Goal: Task Accomplishment & Management: Use online tool/utility

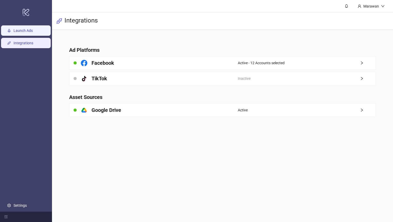
click at [33, 33] on link "Launch Ads" at bounding box center [23, 31] width 19 height 4
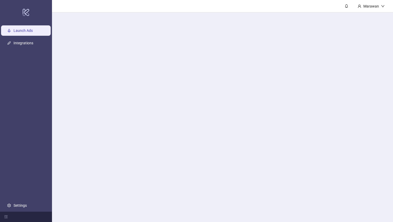
click at [33, 33] on link "Launch Ads" at bounding box center [23, 31] width 19 height 4
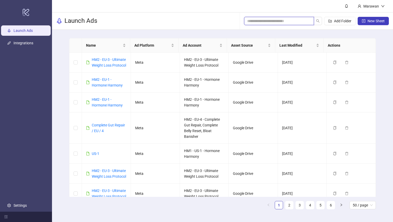
click at [286, 21] on input "search" at bounding box center [276, 21] width 59 height 6
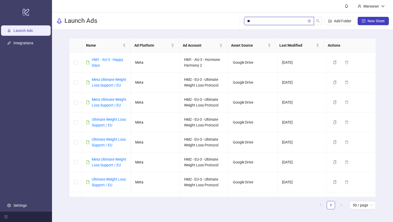
type input "*"
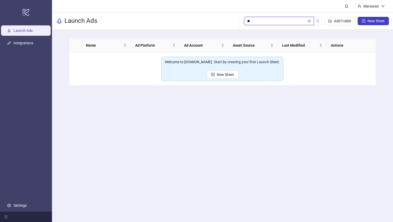
type input "*"
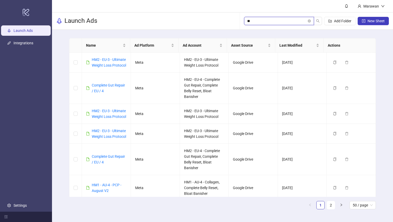
type input "*"
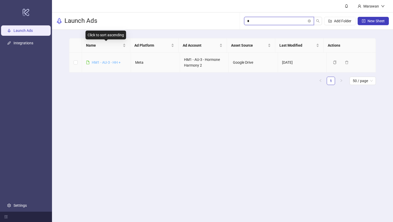
type input "*"
click at [112, 63] on link "HM1 - AU-3 - HH +" at bounding box center [106, 62] width 29 height 4
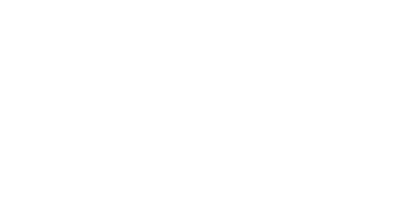
click at [161, 85] on div at bounding box center [196, 111] width 393 height 222
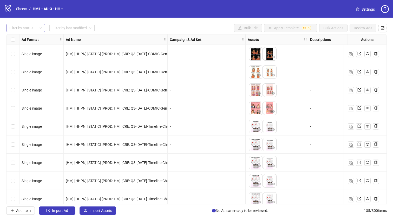
click at [39, 27] on div "Filter by status" at bounding box center [25, 28] width 39 height 8
click at [37, 38] on div "Draft" at bounding box center [25, 39] width 31 height 6
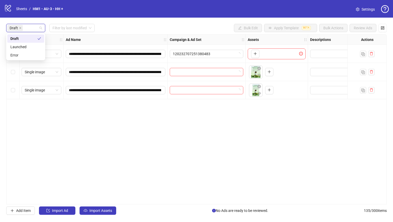
click at [179, 132] on div "**********" at bounding box center [196, 119] width 380 height 171
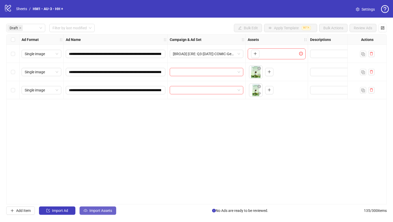
click at [111, 211] on span "Import Assets" at bounding box center [100, 211] width 23 height 4
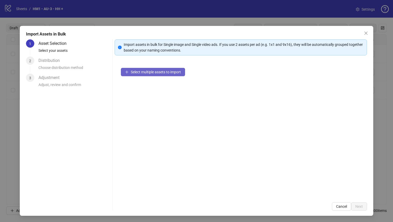
click at [158, 73] on span "Select multiple assets to import" at bounding box center [156, 72] width 50 height 4
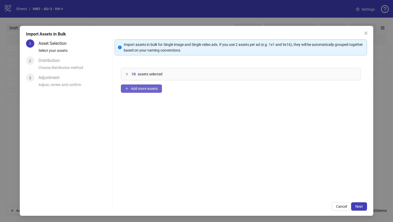
click at [136, 91] on button "Add more assets" at bounding box center [141, 89] width 41 height 8
click at [135, 89] on span "Add more assets" at bounding box center [144, 89] width 27 height 4
click at [126, 89] on icon "plus" at bounding box center [127, 89] width 4 height 4
click at [154, 88] on span "Add more assets" at bounding box center [144, 89] width 27 height 4
click at [142, 88] on span "Add more assets" at bounding box center [144, 89] width 27 height 4
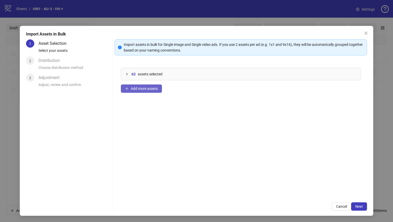
click at [143, 89] on span "Add more assets" at bounding box center [144, 89] width 27 height 4
click at [141, 89] on span "Add more assets" at bounding box center [144, 89] width 27 height 4
click at [147, 89] on span "Add more assets" at bounding box center [144, 89] width 27 height 4
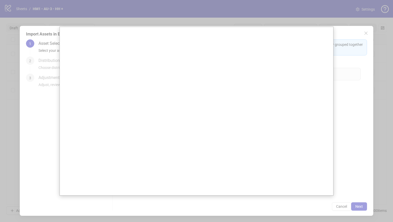
drag, startPoint x: 352, startPoint y: 209, endPoint x: 345, endPoint y: 215, distance: 9.4
click at [347, 214] on div at bounding box center [196, 111] width 393 height 222
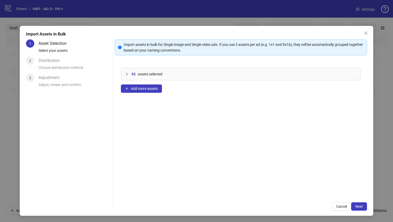
click at [346, 213] on div "Import Assets in Bulk 1 Asset Selection Select your assets 2 Distribution Choos…" at bounding box center [196, 121] width 353 height 190
click at [355, 208] on span "Next" at bounding box center [359, 207] width 8 height 4
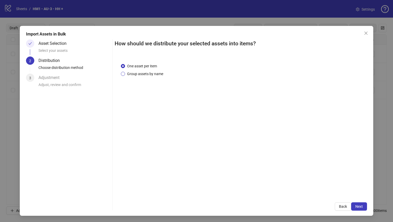
click at [144, 75] on span "Group assets by name" at bounding box center [145, 74] width 40 height 6
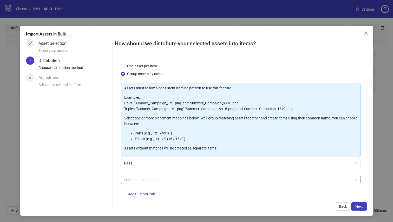
click at [157, 181] on div at bounding box center [238, 180] width 232 height 7
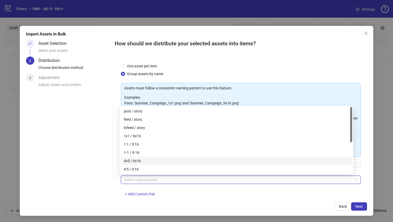
drag, startPoint x: 157, startPoint y: 160, endPoint x: 226, endPoint y: 173, distance: 70.9
click at [157, 160] on div "4x5 / 9x16" at bounding box center [236, 161] width 225 height 6
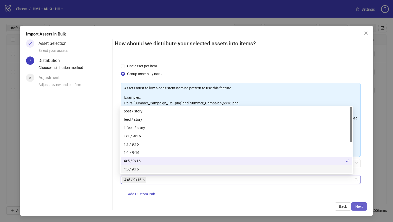
click at [355, 206] on span "Next" at bounding box center [359, 207] width 8 height 4
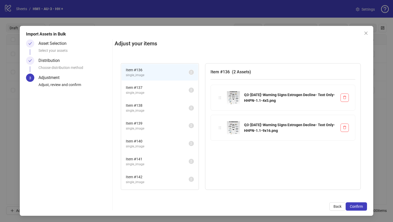
click at [354, 206] on span "Confirm" at bounding box center [355, 207] width 13 height 4
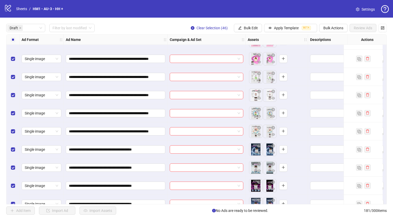
scroll to position [733, 0]
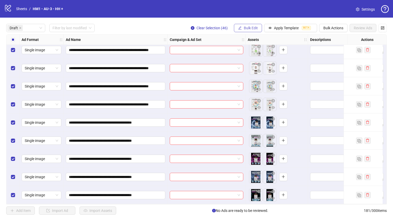
click at [248, 30] on button "Bulk Edit" at bounding box center [248, 28] width 28 height 8
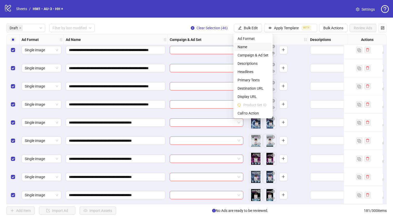
click at [246, 48] on span "Name" at bounding box center [252, 47] width 31 height 6
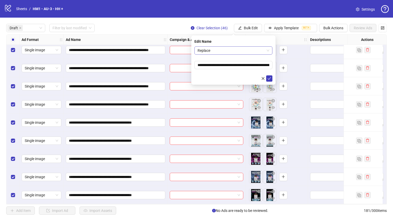
click at [228, 52] on span "Replace" at bounding box center [233, 51] width 72 height 8
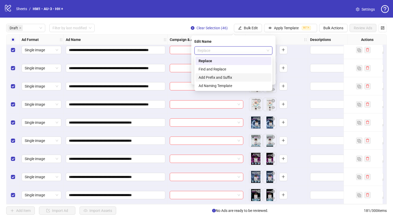
click at [228, 78] on div "Add Prefix and Suffix" at bounding box center [233, 78] width 70 height 6
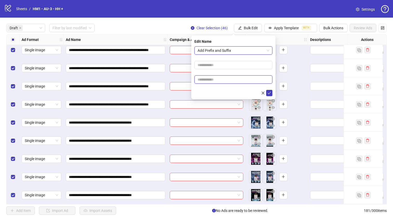
click at [221, 83] on input "text" at bounding box center [233, 80] width 78 height 8
paste input "**********"
type input "**********"
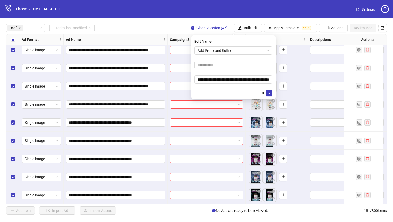
click at [230, 75] on form "**********" at bounding box center [233, 71] width 78 height 50
click at [228, 65] on input "text" at bounding box center [233, 65] width 78 height 8
paste input "**********"
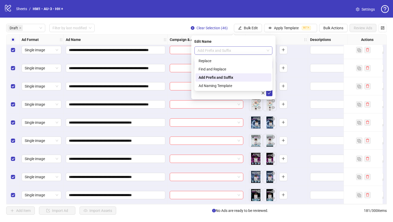
click at [220, 53] on span "Add Prefix and Suffix" at bounding box center [233, 51] width 72 height 8
click at [222, 42] on div "Edit Name" at bounding box center [233, 42] width 78 height 6
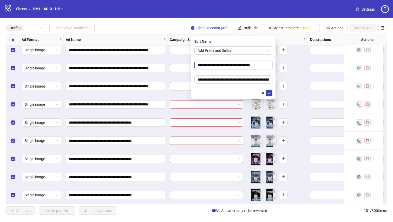
click at [208, 65] on input "**********" at bounding box center [233, 65] width 78 height 8
type input "**********"
click at [237, 58] on form "**********" at bounding box center [233, 71] width 78 height 50
drag, startPoint x: 268, startPoint y: 92, endPoint x: 281, endPoint y: 76, distance: 20.8
click at [268, 92] on icon "check" at bounding box center [269, 93] width 4 height 4
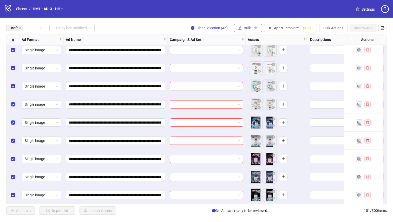
click at [248, 29] on span "Bulk Edit" at bounding box center [251, 28] width 14 height 4
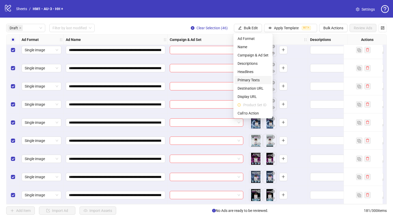
click at [253, 79] on span "Primary Texts" at bounding box center [252, 80] width 31 height 6
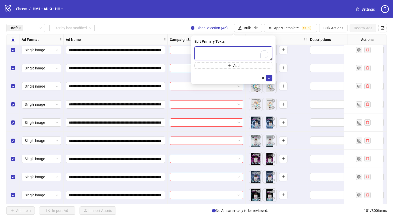
click at [230, 58] on textarea "To enrich screen reader interactions, please activate Accessibility in Grammarl…" at bounding box center [233, 53] width 78 height 14
paste textarea "**********"
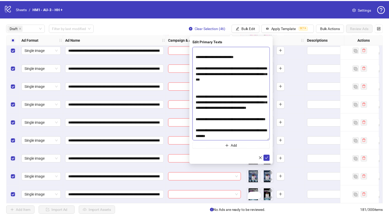
scroll to position [255, 0]
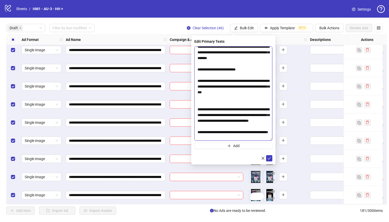
drag, startPoint x: 270, startPoint y: 64, endPoint x: 269, endPoint y: 204, distance: 139.7
click at [269, 165] on div "Edit Primary Texts Add" at bounding box center [233, 100] width 84 height 129
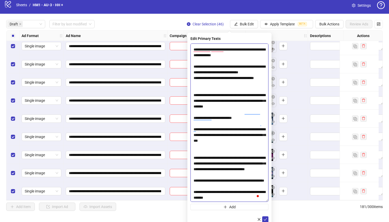
scroll to position [5, 0]
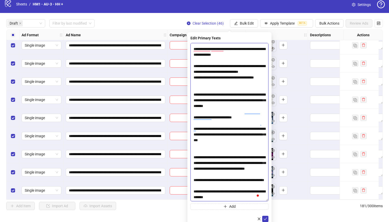
click at [227, 195] on textarea "To enrich screen reader interactions, please activate Accessibility in Grammarl…" at bounding box center [229, 122] width 78 height 159
paste textarea "To enrich screen reader interactions, please activate Accessibility in Grammarl…"
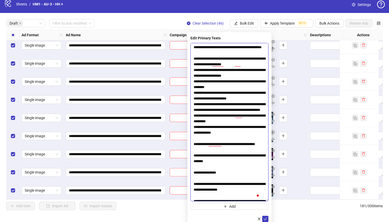
drag, startPoint x: 248, startPoint y: 178, endPoint x: 184, endPoint y: 174, distance: 64.2
click at [184, 174] on body "**********" at bounding box center [194, 106] width 389 height 222
paste textarea "To enrich screen reader interactions, please activate Accessibility in Grammarl…"
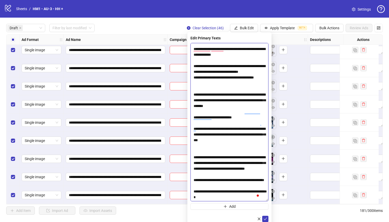
click at [214, 141] on textarea "To enrich screen reader interactions, please activate Accessibility in Grammarl…" at bounding box center [229, 122] width 78 height 159
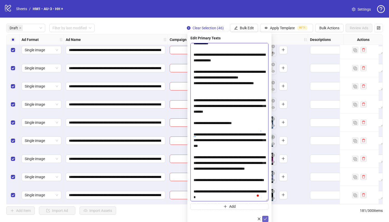
type textarea "**********"
click at [264, 218] on icon "check" at bounding box center [265, 220] width 4 height 4
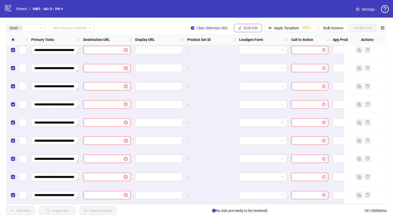
click at [244, 29] on span "Bulk Edit" at bounding box center [251, 28] width 14 height 4
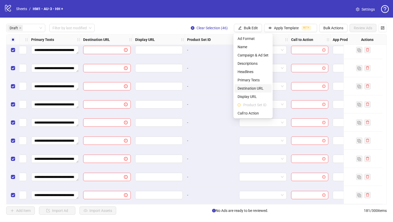
click at [257, 86] on span "Destination URL" at bounding box center [252, 89] width 31 height 6
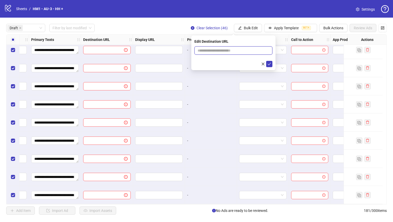
click at [242, 52] on input "text" at bounding box center [231, 51] width 68 height 6
paste input "**********"
type input "**********"
click at [268, 64] on icon "check" at bounding box center [268, 64] width 3 height 3
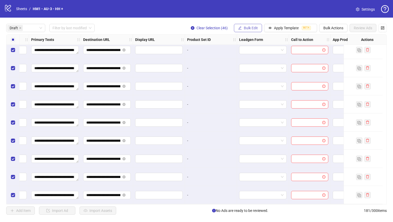
click at [256, 30] on button "Bulk Edit" at bounding box center [248, 28] width 28 height 8
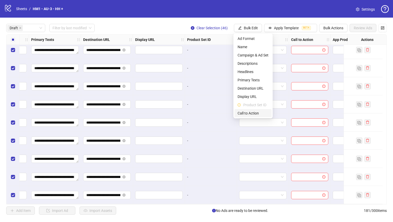
click at [263, 115] on span "Call to Action" at bounding box center [252, 114] width 31 height 6
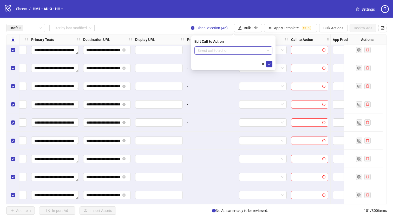
click at [246, 53] on input "search" at bounding box center [230, 51] width 67 height 8
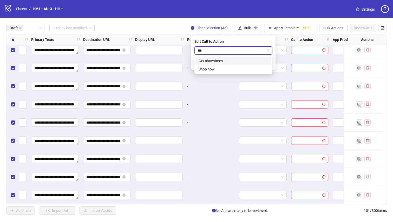
type input "****"
drag, startPoint x: 239, startPoint y: 61, endPoint x: 244, endPoint y: 60, distance: 4.2
click at [239, 61] on div "Shop now" at bounding box center [233, 61] width 70 height 6
click at [269, 62] on icon "check" at bounding box center [269, 64] width 4 height 4
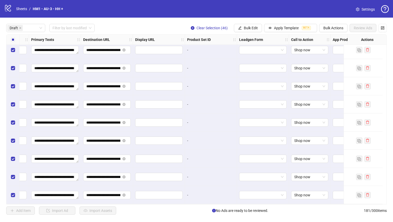
click at [40, 209] on div "**********" at bounding box center [196, 120] width 393 height 204
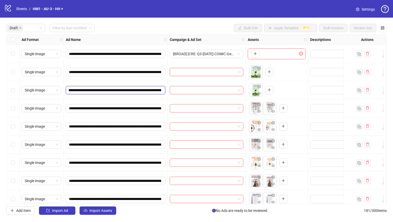
drag, startPoint x: 135, startPoint y: 91, endPoint x: 153, endPoint y: 89, distance: 18.5
click at [153, 89] on input "**********" at bounding box center [115, 90] width 92 height 6
click at [264, 71] on div "To pick up a draggable item, press the space bar. While dragging, use the arrow…" at bounding box center [261, 72] width 24 height 14
click at [266, 72] on button "button" at bounding box center [269, 72] width 8 height 8
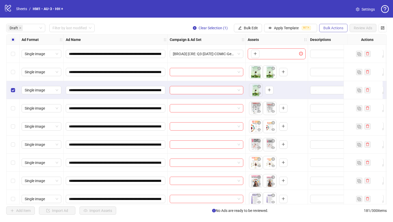
click at [335, 31] on button "Bulk Actions" at bounding box center [333, 28] width 28 height 8
click at [329, 38] on span "Delete" at bounding box center [340, 39] width 36 height 6
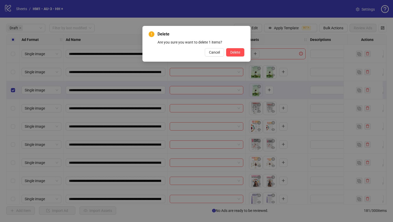
drag, startPoint x: 222, startPoint y: 52, endPoint x: 227, endPoint y: 54, distance: 5.1
click at [222, 52] on button "Cancel" at bounding box center [214, 52] width 19 height 8
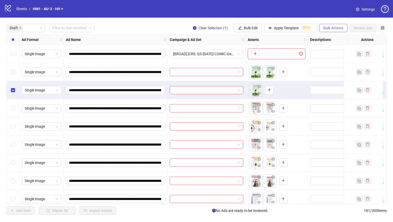
click at [324, 28] on span "Bulk Actions" at bounding box center [333, 28] width 20 height 4
click at [341, 39] on span "Delete" at bounding box center [340, 39] width 36 height 6
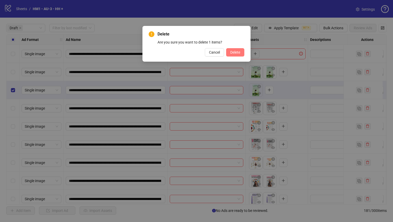
drag, startPoint x: 237, startPoint y: 50, endPoint x: 234, endPoint y: 51, distance: 3.9
click at [237, 50] on span "Delete" at bounding box center [235, 52] width 10 height 4
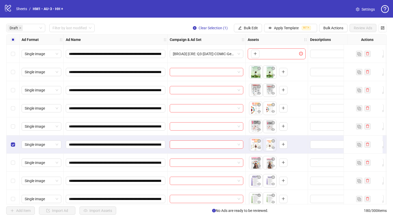
drag, startPoint x: 15, startPoint y: 129, endPoint x: 12, endPoint y: 105, distance: 24.2
click at [16, 129] on div "Select row 5" at bounding box center [12, 127] width 13 height 18
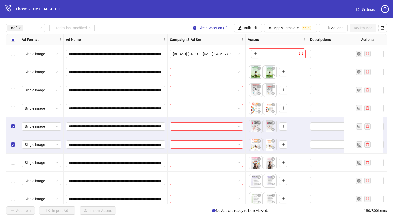
click at [12, 104] on div "Select row 4" at bounding box center [12, 108] width 13 height 18
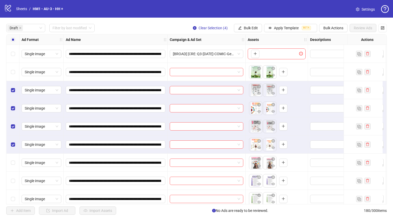
click at [17, 165] on div "Select row 7" at bounding box center [12, 163] width 13 height 18
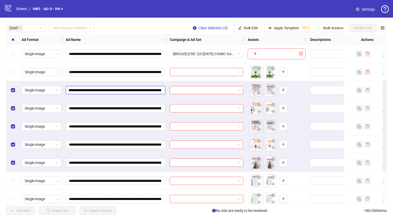
drag, startPoint x: 134, startPoint y: 91, endPoint x: 147, endPoint y: 92, distance: 13.0
click at [147, 92] on input "**********" at bounding box center [115, 90] width 92 height 6
click at [248, 24] on button "Bulk Edit" at bounding box center [248, 28] width 28 height 8
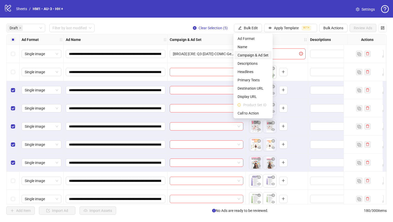
click at [261, 56] on span "Campaign & Ad Set" at bounding box center [252, 55] width 31 height 6
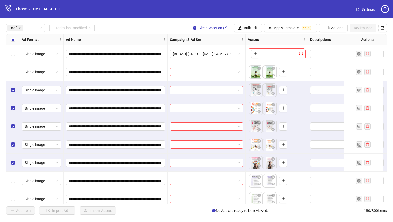
click at [233, 34] on input "search" at bounding box center [233, 34] width 0 height 0
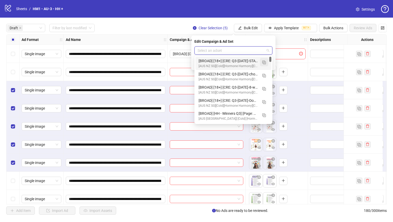
click at [264, 63] on img "button" at bounding box center [264, 63] width 4 height 4
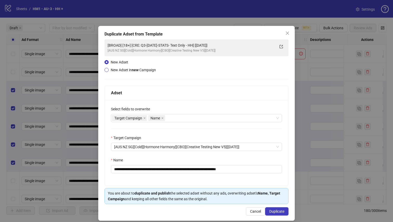
click at [134, 71] on strong "new" at bounding box center [135, 70] width 7 height 4
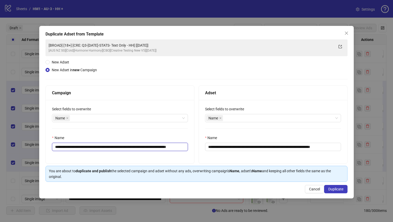
click at [165, 148] on input "**********" at bounding box center [120, 147] width 136 height 8
drag, startPoint x: 116, startPoint y: 149, endPoint x: 88, endPoint y: 150, distance: 27.3
click at [88, 150] on input "**********" at bounding box center [120, 147] width 136 height 8
drag, startPoint x: 145, startPoint y: 147, endPoint x: 104, endPoint y: 148, distance: 40.8
click at [104, 148] on input "**********" at bounding box center [120, 147] width 136 height 8
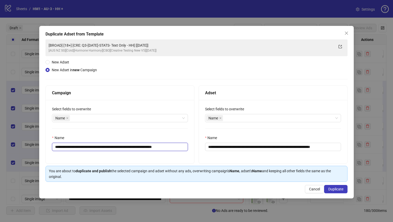
drag, startPoint x: 105, startPoint y: 147, endPoint x: 87, endPoint y: 147, distance: 17.1
click at [105, 147] on input "**********" at bounding box center [120, 147] width 136 height 8
drag, startPoint x: 94, startPoint y: 148, endPoint x: 86, endPoint y: 149, distance: 8.1
click at [86, 149] on input "**********" at bounding box center [120, 147] width 136 height 8
paste input "**********"
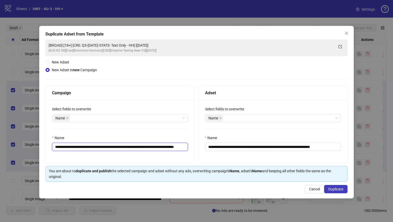
click at [75, 148] on input "**********" at bounding box center [120, 147] width 136 height 8
click at [85, 149] on input "**********" at bounding box center [120, 147] width 136 height 8
click at [179, 148] on input "**********" at bounding box center [120, 147] width 136 height 8
type input "**********"
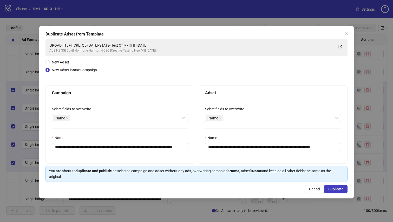
click at [279, 137] on div "Name" at bounding box center [273, 139] width 136 height 8
click at [304, 147] on input "**********" at bounding box center [273, 147] width 136 height 8
drag, startPoint x: 241, startPoint y: 148, endPoint x: 304, endPoint y: 149, distance: 63.4
click at [304, 149] on input "**********" at bounding box center [273, 147] width 136 height 8
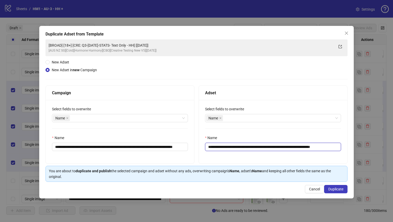
paste input "**********"
type input "**********"
click at [314, 141] on div "Name" at bounding box center [273, 139] width 136 height 8
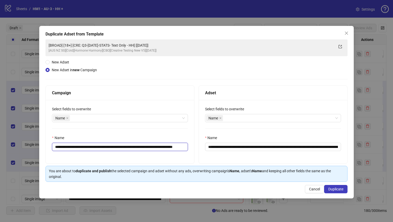
click at [74, 149] on input "**********" at bounding box center [120, 147] width 136 height 8
type input "**********"
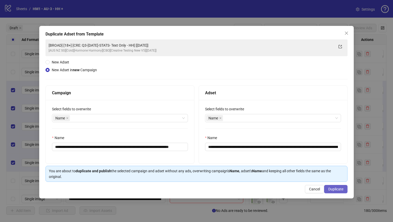
click at [341, 190] on span "Duplicate" at bounding box center [335, 189] width 15 height 4
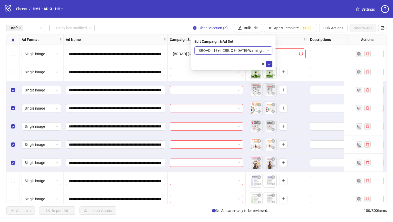
click at [232, 49] on span "[BROAD] [18+] [CRE: Q3-[DATE]-Warning Signs Estrogen Decline- Text Only- HHPN] …" at bounding box center [233, 51] width 72 height 8
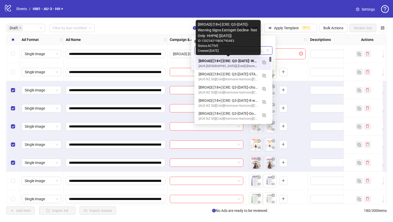
click at [239, 62] on div "[BROAD] [18+] [CRE: Q3-[DATE]-Warning Signs Estrogen Decline- Text Only- HHPN] …" at bounding box center [227, 61] width 59 height 6
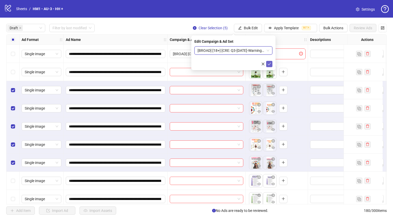
click at [267, 64] on icon "check" at bounding box center [269, 64] width 4 height 4
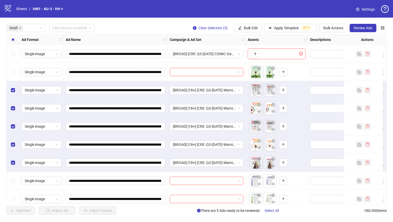
click at [12, 37] on label "Select all rows" at bounding box center [13, 40] width 4 height 6
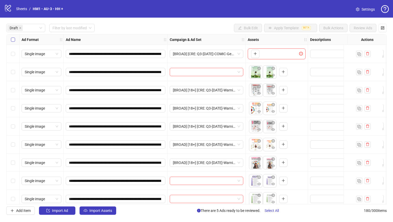
click at [12, 37] on label "Select all rows" at bounding box center [13, 40] width 4 height 6
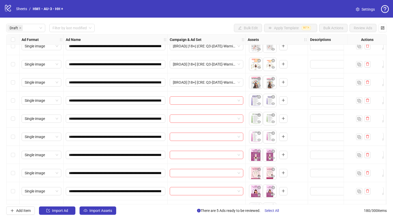
scroll to position [91, 0]
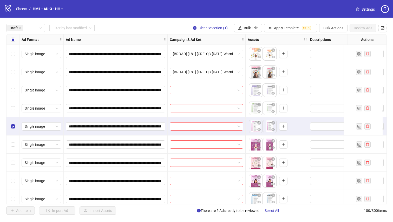
click at [12, 105] on div "Select row 9" at bounding box center [12, 108] width 13 height 18
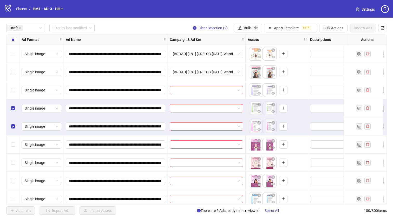
click at [15, 87] on div "Select row 8" at bounding box center [12, 90] width 13 height 18
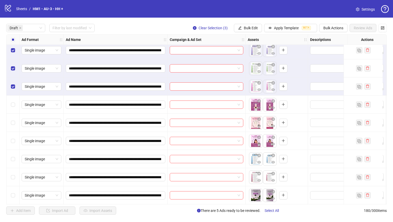
scroll to position [130, 0]
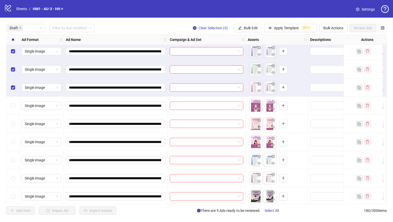
click at [15, 177] on div "Select row 15" at bounding box center [12, 179] width 13 height 18
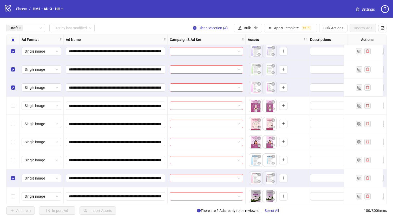
click at [11, 156] on div "Select row 14" at bounding box center [12, 160] width 13 height 18
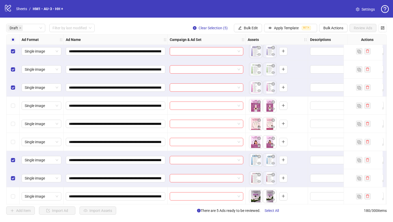
click at [11, 138] on div "Select row 13" at bounding box center [12, 142] width 13 height 18
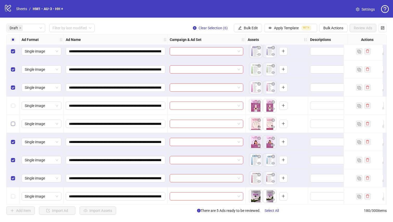
click at [13, 127] on label "Select row 12" at bounding box center [13, 124] width 4 height 6
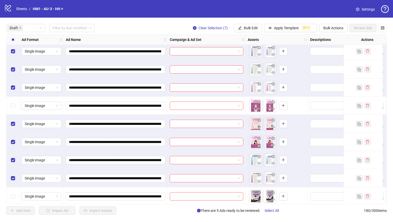
click at [10, 107] on div "Select row 11" at bounding box center [12, 106] width 13 height 18
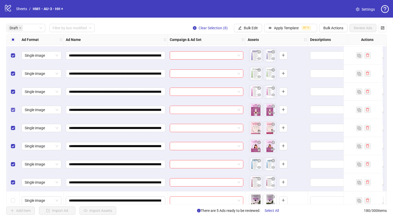
scroll to position [121, 0]
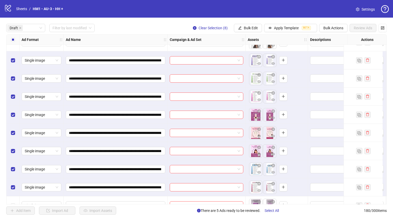
click at [15, 186] on div "Select row 15" at bounding box center [12, 188] width 13 height 18
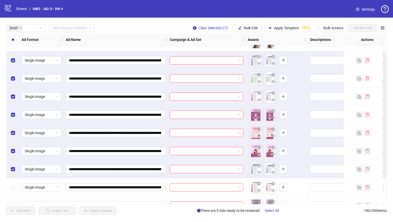
click at [11, 162] on div "Select row 14" at bounding box center [12, 169] width 13 height 18
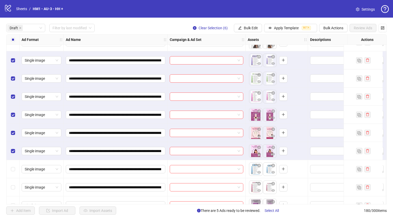
click at [12, 145] on div "Select row 13" at bounding box center [12, 151] width 13 height 18
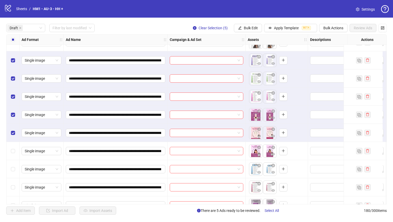
click at [15, 135] on div "Select row 12" at bounding box center [12, 133] width 13 height 18
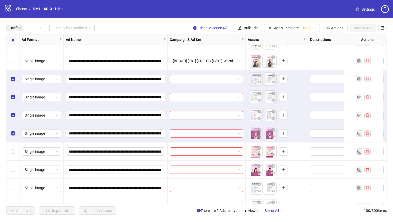
scroll to position [98, 0]
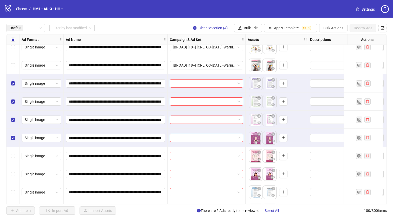
click at [13, 161] on div "Select row 12" at bounding box center [12, 156] width 13 height 18
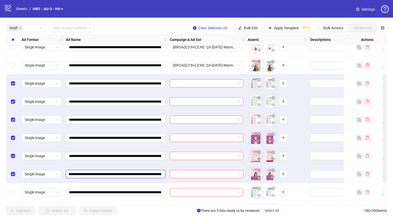
scroll to position [0, 84]
drag, startPoint x: 134, startPoint y: 175, endPoint x: 119, endPoint y: 172, distance: 15.2
click at [119, 172] on input "**********" at bounding box center [115, 175] width 92 height 6
click at [255, 26] on button "Bulk Edit" at bounding box center [248, 28] width 28 height 8
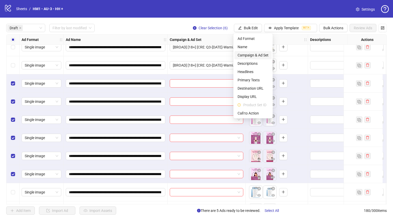
click at [261, 57] on span "Campaign & Ad Set" at bounding box center [252, 55] width 31 height 6
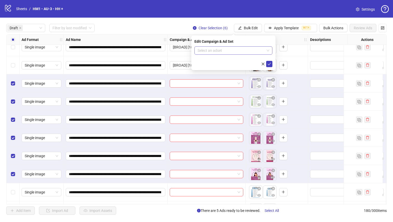
click at [229, 54] on input "search" at bounding box center [230, 51] width 67 height 8
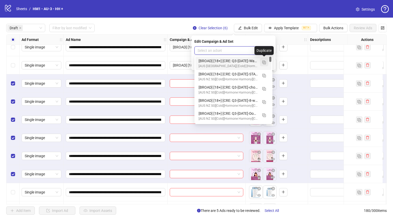
click at [264, 62] on img "button" at bounding box center [264, 63] width 4 height 4
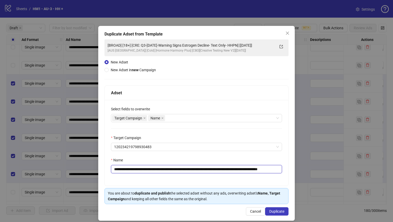
drag, startPoint x: 253, startPoint y: 170, endPoint x: 146, endPoint y: 172, distance: 107.0
click at [146, 172] on input "**********" at bounding box center [196, 169] width 171 height 8
paste input "text"
type input "**********"
click at [270, 210] on span "Duplicate" at bounding box center [276, 212] width 15 height 4
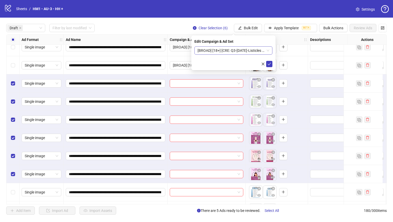
click at [243, 49] on span "[BROAD] [18+] [CRE: Q3-[DATE]-Listicles -Text Only- HHPN] [[DATE]]" at bounding box center [233, 51] width 72 height 8
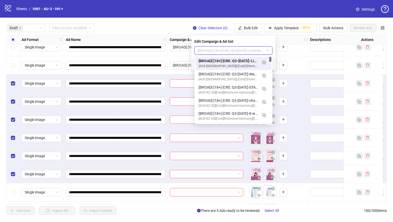
click at [241, 58] on div "[BROAD] [18+] [CRE: Q3-[DATE]-Listicles -Text Only- HHPN] [[DATE]]" at bounding box center [227, 61] width 59 height 6
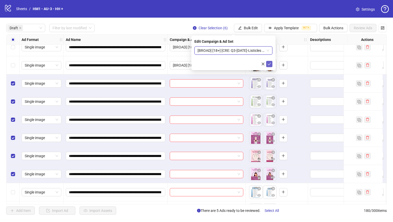
click at [267, 64] on icon "check" at bounding box center [268, 64] width 3 height 3
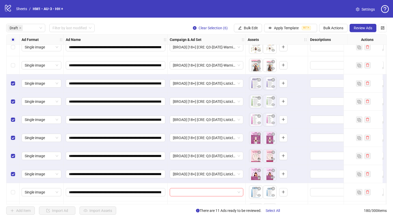
click at [8, 39] on div "Select all rows" at bounding box center [12, 40] width 13 height 10
drag, startPoint x: 8, startPoint y: 39, endPoint x: 11, endPoint y: 43, distance: 4.3
click at [9, 39] on div "Select all rows" at bounding box center [12, 40] width 13 height 10
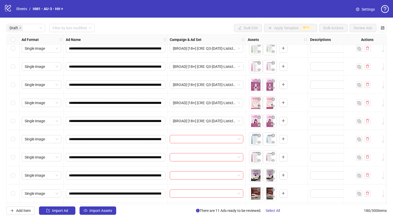
scroll to position [166, 0]
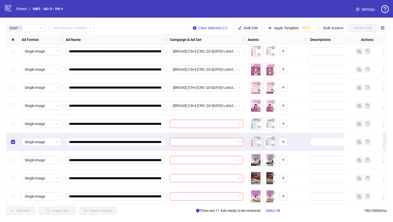
click at [15, 127] on div "Select row 14" at bounding box center [12, 124] width 13 height 18
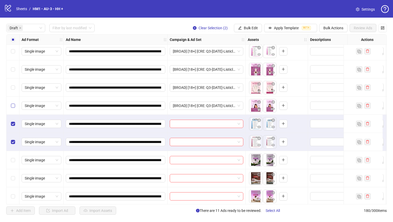
click at [14, 109] on div "Select row 13" at bounding box center [12, 106] width 13 height 18
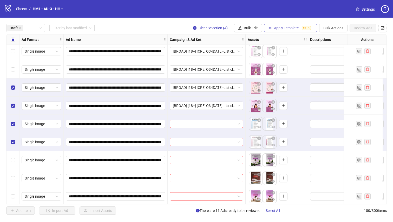
scroll to position [125, 0]
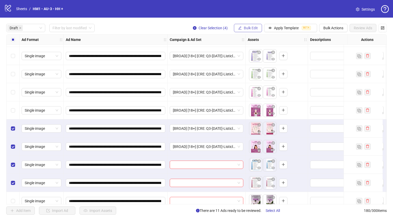
click at [251, 31] on button "Bulk Edit" at bounding box center [248, 28] width 28 height 8
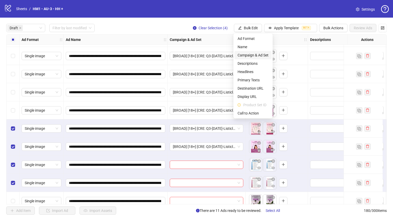
click at [264, 54] on span "Campaign & Ad Set" at bounding box center [252, 55] width 31 height 6
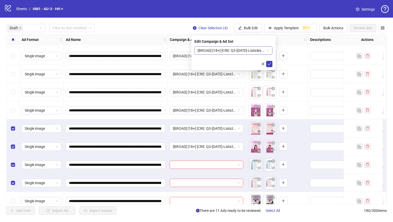
click at [260, 53] on span "[BROAD] [18+] [CRE: Q3-[DATE]-Listicles -Text Only- HHPN] [[DATE]]" at bounding box center [233, 51] width 72 height 8
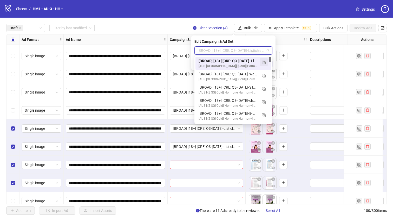
click at [265, 63] on button "button" at bounding box center [263, 62] width 8 height 8
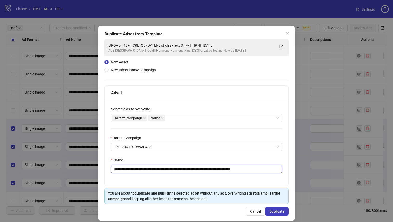
click at [216, 169] on input "**********" at bounding box center [196, 169] width 171 height 8
type input "**********"
click at [277, 211] on span "Duplicate" at bounding box center [276, 212] width 15 height 4
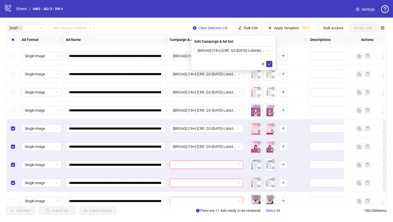
click at [227, 46] on div "Edit Campaign & Ad Set [BROAD] [18+] [CRE: Q3-[DATE]-Listicles -Text Only- HHPN…" at bounding box center [233, 53] width 84 height 35
click at [227, 52] on span "[BROAD] [18+] [CRE: Q3-[DATE]-Listicles -Text Only- HHPN-2] [[DATE]]" at bounding box center [233, 51] width 72 height 8
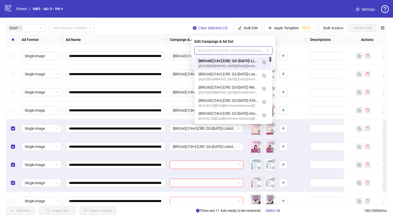
click at [226, 58] on div "[BROAD] [18+] [CRE: Q3-[DATE]-Listicles -Text Only- HHPN-2] [[DATE]] [AUS [GEOG…" at bounding box center [233, 63] width 76 height 13
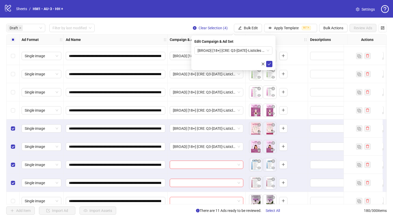
drag, startPoint x: 270, startPoint y: 65, endPoint x: 255, endPoint y: 64, distance: 15.1
click at [270, 64] on icon "check" at bounding box center [269, 64] width 4 height 4
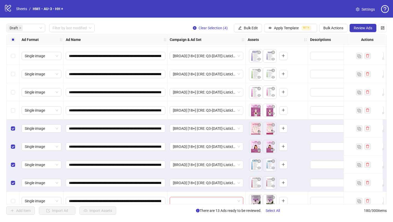
click at [8, 39] on div "Select all rows" at bounding box center [12, 40] width 13 height 10
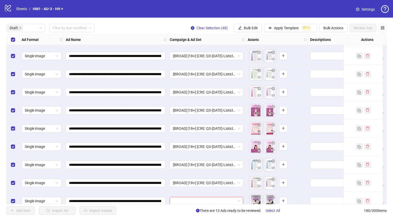
drag, startPoint x: 8, startPoint y: 39, endPoint x: 17, endPoint y: 48, distance: 12.5
click at [8, 39] on div "Select all rows" at bounding box center [12, 40] width 13 height 10
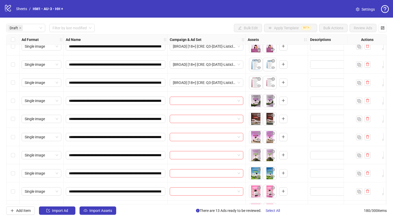
scroll to position [232, 0]
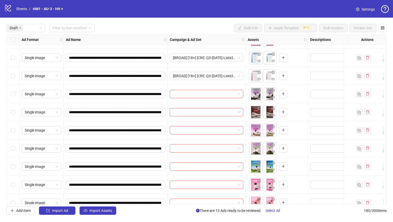
drag, startPoint x: 9, startPoint y: 163, endPoint x: 11, endPoint y: 154, distance: 9.5
click at [9, 163] on div "Select row 20" at bounding box center [12, 167] width 13 height 18
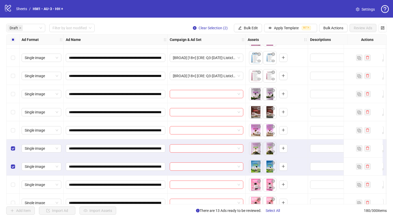
drag, startPoint x: 16, startPoint y: 128, endPoint x: 14, endPoint y: 118, distance: 10.1
click at [16, 128] on div "Select row 18" at bounding box center [12, 131] width 13 height 18
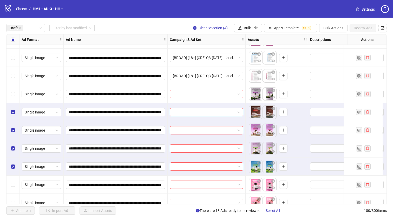
click at [10, 96] on div "Select row 16" at bounding box center [12, 94] width 13 height 18
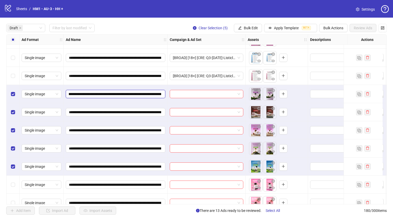
scroll to position [0, 53]
drag, startPoint x: 135, startPoint y: 94, endPoint x: 145, endPoint y: 93, distance: 9.9
click at [145, 93] on input "**********" at bounding box center [115, 94] width 92 height 6
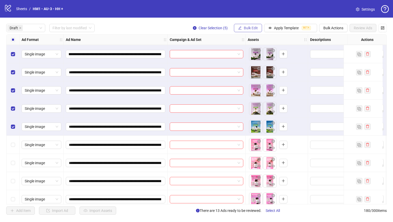
click at [258, 29] on button "Bulk Edit" at bounding box center [248, 28] width 28 height 8
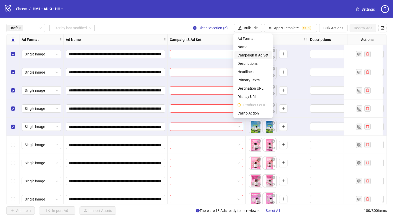
click at [266, 56] on span "Campaign & Ad Set" at bounding box center [252, 55] width 31 height 6
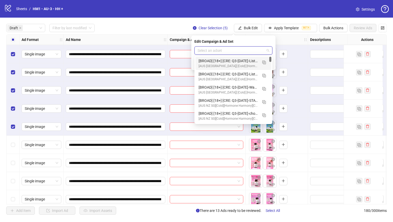
click at [258, 53] on input "search" at bounding box center [230, 51] width 67 height 8
click at [266, 62] on button "button" at bounding box center [264, 62] width 8 height 8
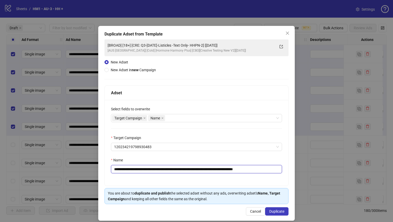
drag, startPoint x: 219, startPoint y: 171, endPoint x: 146, endPoint y: 170, distance: 72.4
click at [146, 170] on input "**********" at bounding box center [196, 169] width 171 height 8
paste input "text"
type input "**********"
click at [272, 211] on span "Duplicate" at bounding box center [276, 212] width 15 height 4
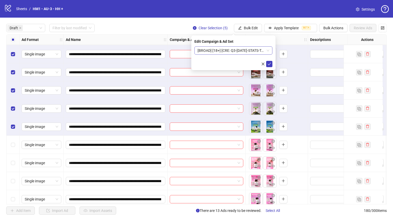
click at [241, 51] on span "[BROAD] [18+] [CRE: Q3-[DATE]-STATS-TextOnly-HHPN] [[DATE]]" at bounding box center [233, 51] width 72 height 8
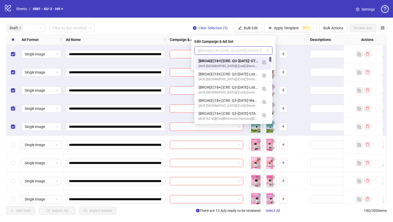
click at [238, 60] on div "[BROAD] [18+] [CRE: Q3-[DATE]-STATS-TextOnly-HHPN] [[DATE]]" at bounding box center [227, 61] width 59 height 6
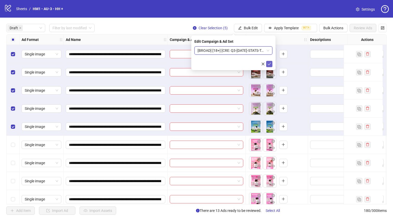
click at [267, 64] on icon "check" at bounding box center [269, 64] width 4 height 4
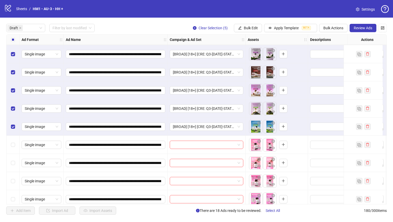
click at [9, 39] on div "Select all rows" at bounding box center [12, 40] width 13 height 10
drag, startPoint x: 9, startPoint y: 39, endPoint x: 9, endPoint y: 43, distance: 3.9
click at [9, 39] on div "Select all rows" at bounding box center [12, 40] width 13 height 10
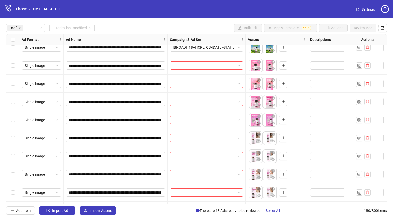
scroll to position [342, 0]
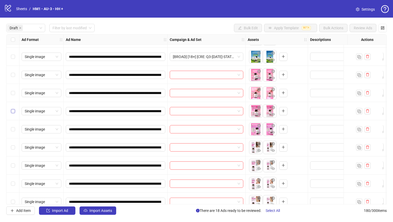
drag, startPoint x: 9, startPoint y: 129, endPoint x: 13, endPoint y: 109, distance: 20.9
click at [9, 129] on div "Select row 24" at bounding box center [12, 129] width 13 height 18
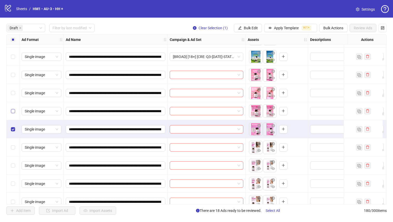
click at [13, 109] on label "Select row 23" at bounding box center [13, 112] width 4 height 6
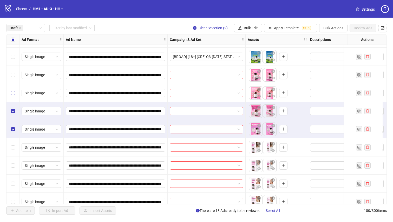
click at [12, 90] on label "Select row 22" at bounding box center [13, 93] width 4 height 6
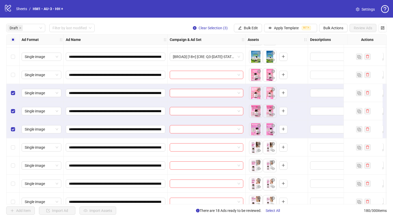
click at [14, 78] on div "Select row 21" at bounding box center [12, 75] width 13 height 18
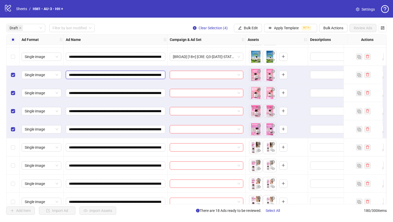
drag, startPoint x: 136, startPoint y: 76, endPoint x: 140, endPoint y: 77, distance: 4.9
click at [150, 77] on input "**********" at bounding box center [115, 75] width 92 height 6
drag, startPoint x: 135, startPoint y: 75, endPoint x: 148, endPoint y: 76, distance: 13.0
click at [148, 76] on input "**********" at bounding box center [115, 75] width 92 height 6
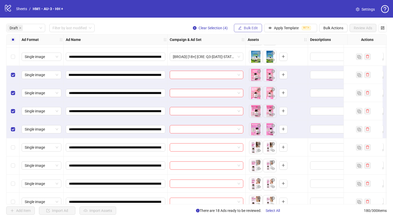
click at [249, 30] on span "Bulk Edit" at bounding box center [251, 28] width 14 height 4
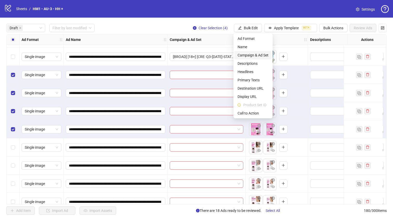
click at [263, 54] on span "Campaign & Ad Set" at bounding box center [252, 55] width 31 height 6
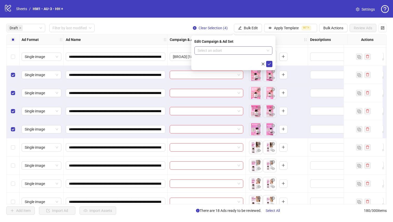
click at [252, 49] on input "search" at bounding box center [230, 51] width 67 height 8
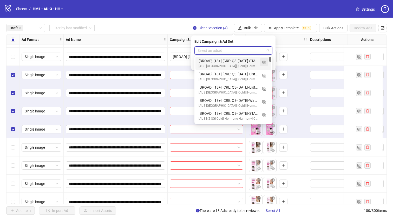
click at [264, 60] on span "button" at bounding box center [264, 62] width 4 height 4
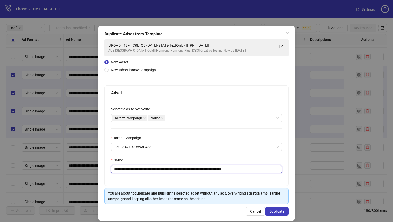
drag, startPoint x: 210, startPoint y: 169, endPoint x: 146, endPoint y: 171, distance: 63.6
click at [146, 171] on input "**********" at bounding box center [196, 169] width 171 height 8
paste input "**********"
type input "**********"
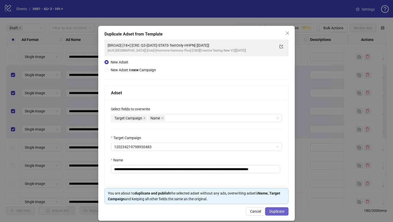
click at [281, 212] on button "Duplicate" at bounding box center [276, 212] width 23 height 8
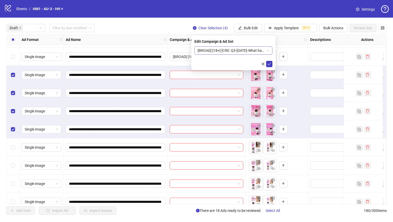
scroll to position [0, 0]
click at [238, 49] on span "[BROAD] [18+] [CRE: Q3-[DATE]-What happens when a middle aged woman... - HHPN] …" at bounding box center [233, 51] width 72 height 8
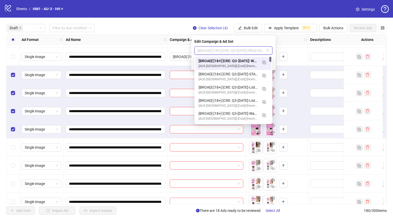
click at [239, 61] on div "[BROAD] [18+] [CRE: Q3-[DATE]-What happens when a middle aged woman... - HHPN] …" at bounding box center [227, 61] width 59 height 6
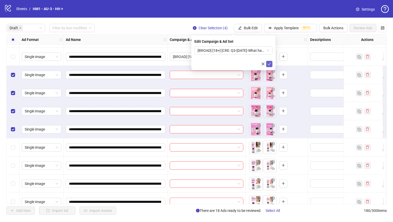
click at [269, 66] on span "submit" at bounding box center [269, 64] width 4 height 4
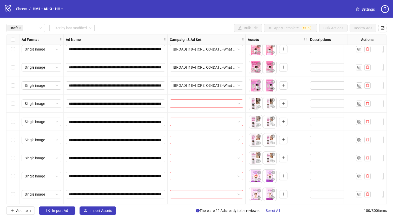
scroll to position [388, 0]
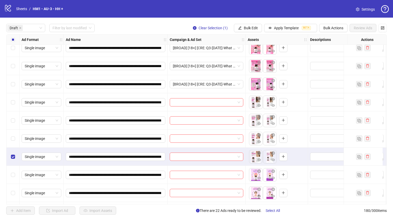
drag, startPoint x: 11, startPoint y: 136, endPoint x: 12, endPoint y: 129, distance: 7.8
click at [11, 136] on label "Select row 27" at bounding box center [13, 139] width 4 height 6
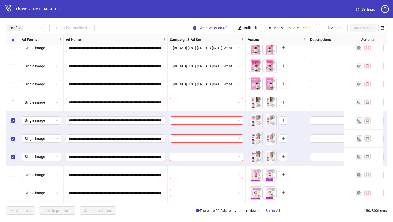
click at [10, 98] on div "Select row 25" at bounding box center [12, 102] width 13 height 18
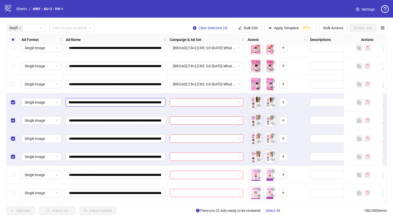
scroll to position [0, 78]
drag, startPoint x: 135, startPoint y: 104, endPoint x: 128, endPoint y: 103, distance: 7.3
click at [128, 103] on input "**********" at bounding box center [115, 103] width 92 height 6
drag, startPoint x: 129, startPoint y: 103, endPoint x: 116, endPoint y: 104, distance: 13.0
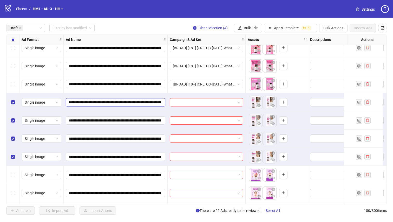
click at [116, 104] on input "**********" at bounding box center [115, 103] width 92 height 6
click at [250, 28] on span "Bulk Edit" at bounding box center [251, 28] width 14 height 4
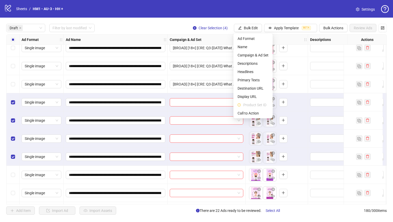
click at [248, 175] on div "To pick up a draggable item, press the space bar. While dragging, use the arrow…" at bounding box center [276, 175] width 58 height 16
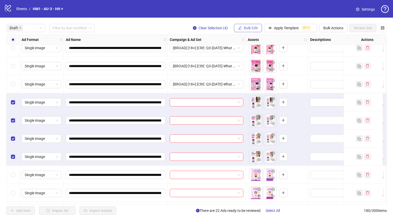
click at [251, 28] on span "Bulk Edit" at bounding box center [251, 28] width 14 height 4
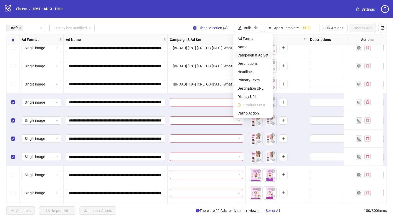
click at [255, 57] on span "Campaign & Ad Set" at bounding box center [252, 55] width 31 height 6
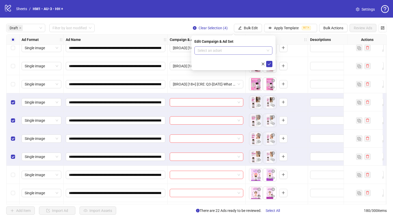
click at [235, 50] on input "search" at bounding box center [230, 51] width 67 height 8
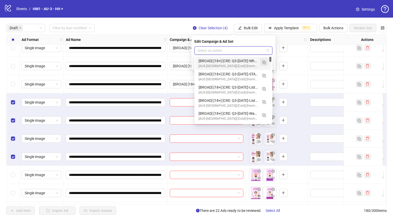
click at [263, 60] on span "button" at bounding box center [264, 62] width 4 height 4
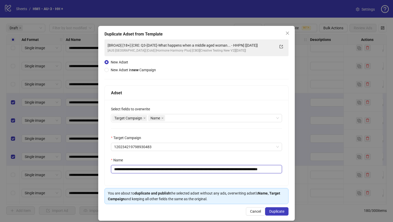
drag, startPoint x: 259, startPoint y: 170, endPoint x: 147, endPoint y: 172, distance: 111.9
click at [147, 172] on input "**********" at bounding box center [196, 169] width 171 height 8
paste input "text"
type input "**********"
click at [276, 209] on button "Duplicate" at bounding box center [276, 212] width 23 height 8
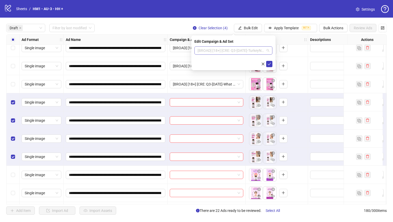
click at [260, 48] on span "[BROAD] [18+] [CRE: Q3-[DATE]-TurkeyNeck-TextOnly-HHPN] [[DATE]]" at bounding box center [233, 51] width 72 height 8
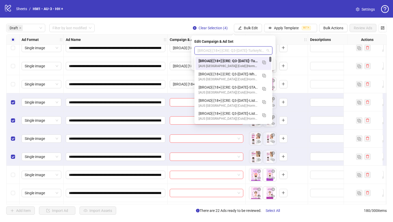
click at [246, 62] on div "[BROAD] [18+] [CRE: Q3-[DATE]-TurkeyNeck-TextOnly-HHPN] [[DATE]]" at bounding box center [227, 61] width 59 height 6
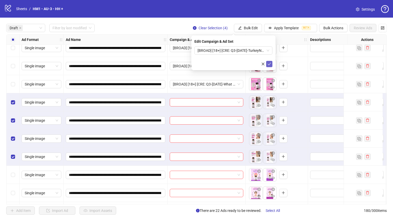
click at [269, 65] on icon "check" at bounding box center [269, 64] width 4 height 4
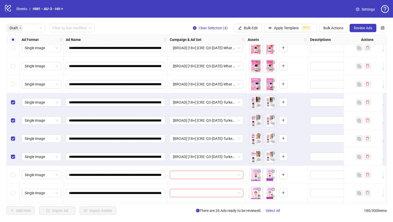
click at [9, 39] on div "Select all rows" at bounding box center [12, 40] width 13 height 10
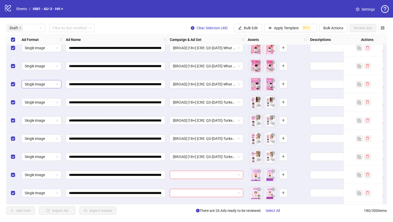
drag, startPoint x: 9, startPoint y: 40, endPoint x: 34, endPoint y: 84, distance: 51.0
click at [9, 40] on div "Select all rows" at bounding box center [12, 40] width 13 height 10
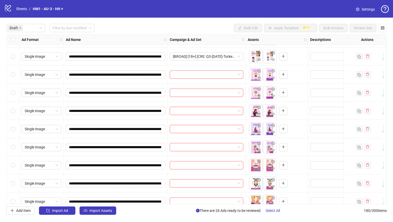
scroll to position [489, 0]
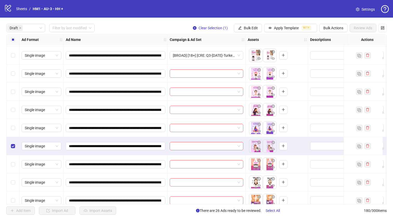
drag, startPoint x: 11, startPoint y: 122, endPoint x: 11, endPoint y: 113, distance: 8.3
click at [11, 122] on div "Select row 32" at bounding box center [12, 128] width 13 height 18
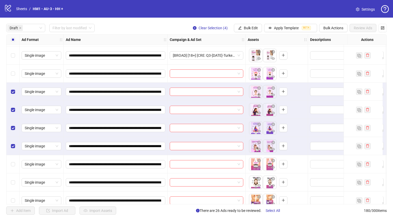
click at [11, 71] on label "Select row 29" at bounding box center [13, 74] width 4 height 6
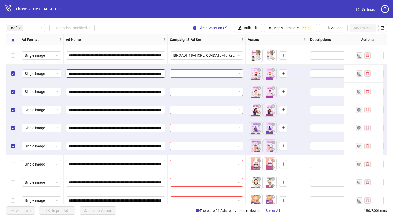
scroll to position [0, 88]
drag, startPoint x: 135, startPoint y: 75, endPoint x: 124, endPoint y: 75, distance: 11.2
click at [124, 75] on input "**********" at bounding box center [115, 74] width 92 height 6
click at [249, 25] on button "Bulk Edit" at bounding box center [248, 28] width 28 height 8
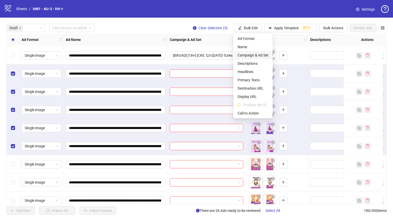
click at [256, 55] on span "Campaign & Ad Set" at bounding box center [252, 55] width 31 height 6
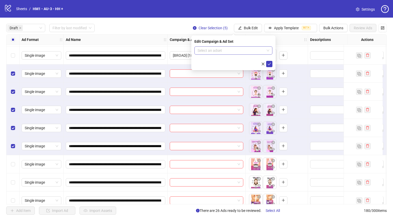
click at [242, 49] on input "search" at bounding box center [230, 51] width 67 height 8
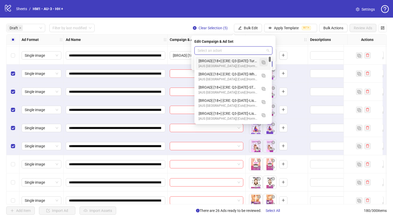
click at [262, 63] on img "button" at bounding box center [263, 63] width 4 height 4
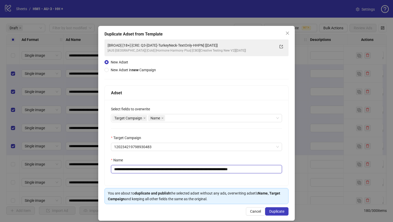
drag, startPoint x: 219, startPoint y: 170, endPoint x: 147, endPoint y: 172, distance: 72.2
click at [147, 172] on input "**********" at bounding box center [196, 169] width 171 height 8
paste input "******"
type input "**********"
click at [277, 212] on span "Duplicate" at bounding box center [276, 212] width 15 height 4
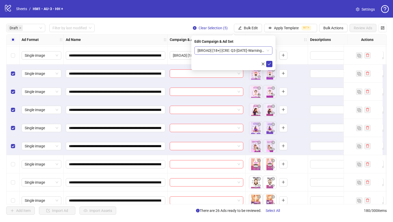
click at [252, 48] on span "[BROAD] [18+] [CRE: Q3-[DATE]-Warning Signs - Thyroid - HHPN] [[DATE]]" at bounding box center [233, 51] width 72 height 8
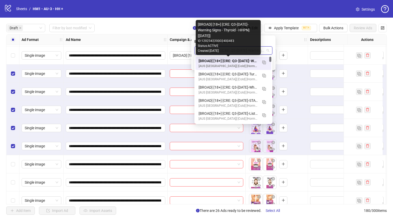
click at [247, 60] on div "[BROAD] [18+] [CRE: Q3-[DATE]-Warning Signs - Thyroid - HHPN] [[DATE]]" at bounding box center [227, 61] width 59 height 6
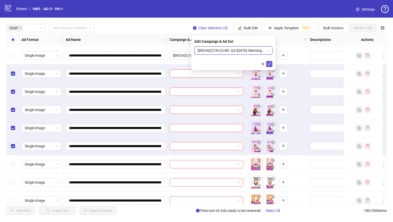
click at [270, 64] on icon "check" at bounding box center [269, 64] width 4 height 4
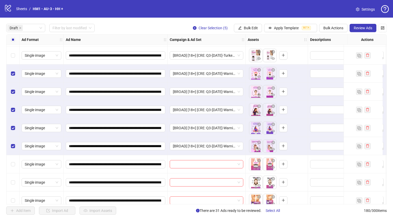
click at [10, 38] on div "Select all rows" at bounding box center [12, 40] width 13 height 10
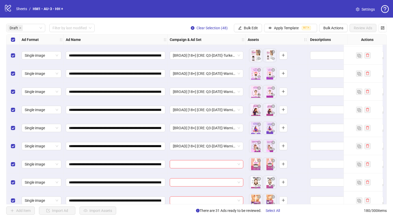
click at [9, 38] on div "Select all rows" at bounding box center [12, 40] width 13 height 10
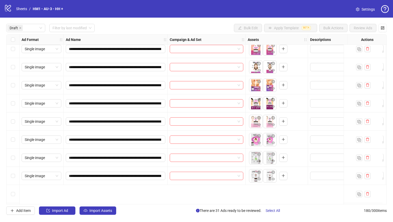
scroll to position [559, 0]
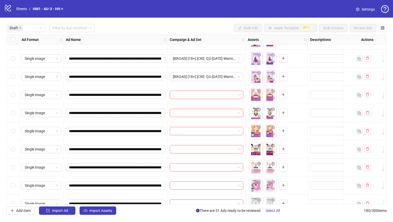
drag, startPoint x: 9, startPoint y: 167, endPoint x: 11, endPoint y: 156, distance: 11.7
click at [10, 167] on div "Select row 38" at bounding box center [12, 168] width 13 height 18
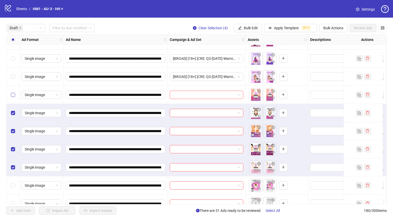
click at [13, 93] on label "Select row 34" at bounding box center [13, 95] width 4 height 6
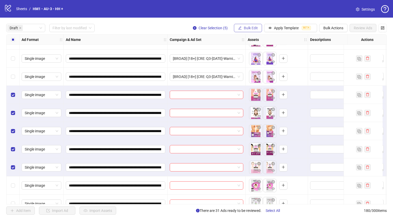
click at [239, 29] on icon "edit" at bounding box center [240, 28] width 4 height 4
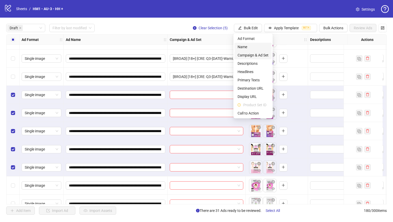
click at [248, 55] on span "Campaign & Ad Set" at bounding box center [252, 55] width 31 height 6
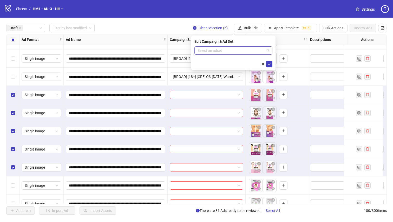
click at [248, 48] on input "search" at bounding box center [230, 51] width 67 height 8
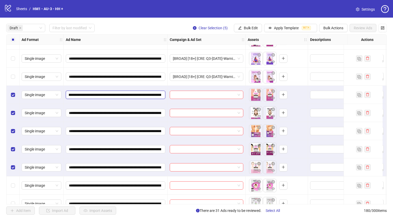
scroll to position [0, 65]
drag, startPoint x: 134, startPoint y: 96, endPoint x: 143, endPoint y: 97, distance: 8.2
click at [143, 97] on input "**********" at bounding box center [115, 95] width 92 height 6
click at [254, 28] on span "Bulk Edit" at bounding box center [251, 28] width 14 height 4
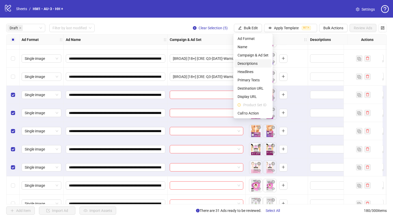
click at [268, 56] on span "Campaign & Ad Set" at bounding box center [252, 55] width 31 height 6
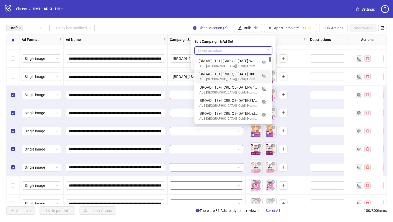
click at [248, 48] on input "search" at bounding box center [230, 51] width 67 height 8
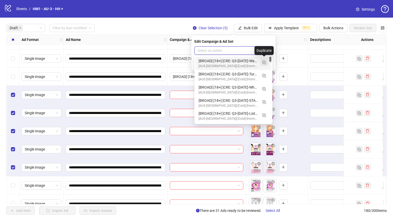
click at [265, 63] on img "button" at bounding box center [264, 63] width 4 height 4
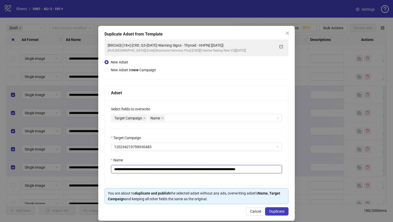
drag, startPoint x: 225, startPoint y: 170, endPoint x: 147, endPoint y: 172, distance: 77.9
click at [147, 172] on input "**********" at bounding box center [196, 169] width 171 height 8
paste input "text"
type input "**********"
click at [283, 210] on button "Duplicate" at bounding box center [276, 212] width 23 height 8
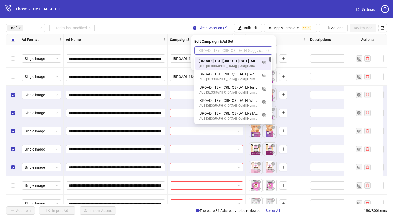
click at [238, 48] on span "[BROAD] [18+] [CRE: Q3-[DATE]-Saggy skin - Text Only-HHPN] [[DATE]]" at bounding box center [233, 51] width 72 height 8
click at [238, 60] on div "[BROAD] [18+] [CRE: Q3-[DATE]-Saggy skin - Text Only-HHPN] [[DATE]]" at bounding box center [227, 61] width 59 height 6
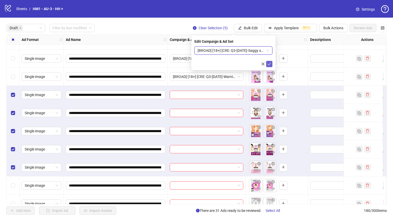
click at [269, 64] on icon "check" at bounding box center [269, 64] width 4 height 4
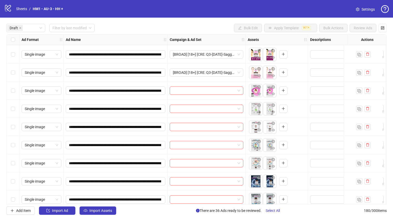
scroll to position [655, 0]
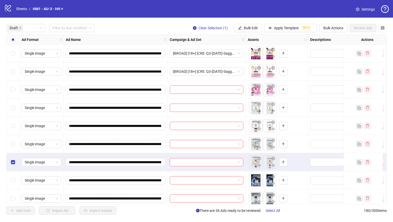
click at [9, 144] on div "Select row 42" at bounding box center [12, 144] width 13 height 18
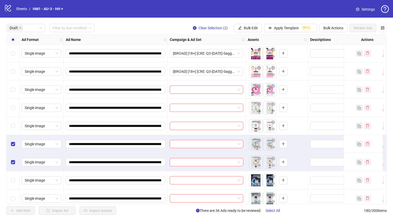
drag, startPoint x: 12, startPoint y: 123, endPoint x: 14, endPoint y: 111, distance: 11.3
click at [12, 123] on div "Select row 41" at bounding box center [12, 126] width 13 height 18
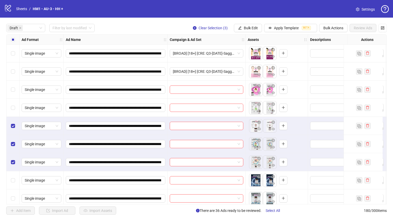
click at [15, 104] on div "Select row 40" at bounding box center [12, 108] width 13 height 18
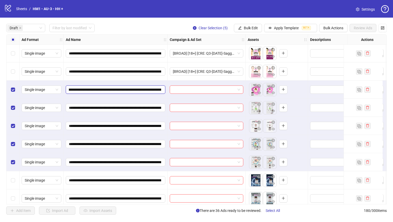
scroll to position [0, 86]
drag, startPoint x: 135, startPoint y: 90, endPoint x: 149, endPoint y: 90, distance: 14.0
click at [149, 90] on input "**********" at bounding box center [115, 90] width 92 height 6
click at [246, 30] on span "Bulk Edit" at bounding box center [251, 28] width 14 height 4
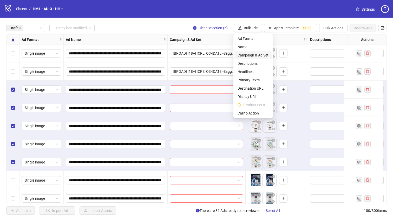
click at [262, 55] on span "Campaign & Ad Set" at bounding box center [252, 55] width 31 height 6
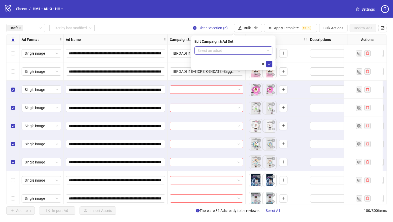
click at [245, 49] on input "search" at bounding box center [230, 51] width 67 height 8
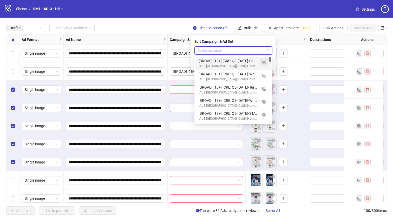
click at [266, 62] on button "button" at bounding box center [264, 62] width 8 height 8
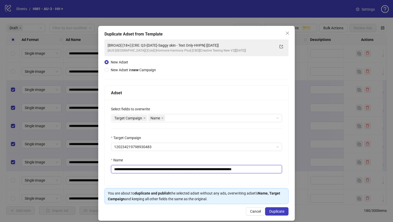
drag, startPoint x: 220, startPoint y: 170, endPoint x: 145, endPoint y: 172, distance: 74.8
click at [145, 172] on input "**********" at bounding box center [196, 169] width 171 height 8
paste input "**********"
click at [151, 173] on input "**********" at bounding box center [195, 169] width 169 height 8
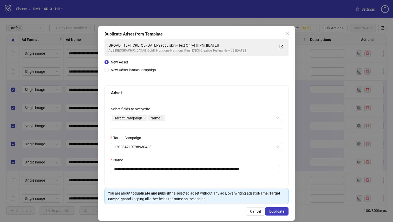
click at [144, 157] on div "**********" at bounding box center [196, 143] width 183 height 86
click at [145, 170] on input "**********" at bounding box center [195, 169] width 169 height 8
type input "**********"
click at [280, 210] on button "Duplicate" at bounding box center [276, 212] width 23 height 8
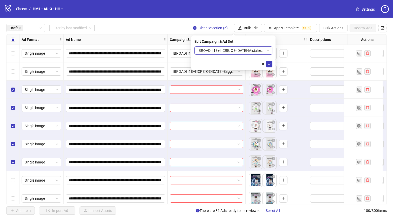
click at [234, 53] on span "[BROAD] [18+] [CRE: Q3-[DATE]-Mistakes women over 40 should avoid- HHPN] [[DATE…" at bounding box center [233, 51] width 72 height 8
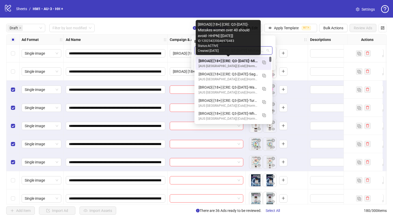
click at [232, 60] on div "[BROAD] [18+] [CRE: Q3-[DATE]-Mistakes women over 40 should avoid- HHPN] [[DATE…" at bounding box center [227, 61] width 59 height 6
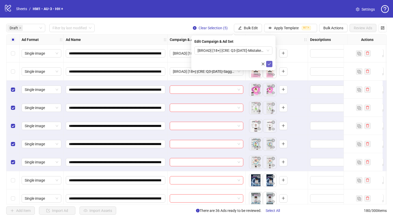
click at [269, 62] on icon "check" at bounding box center [269, 64] width 4 height 4
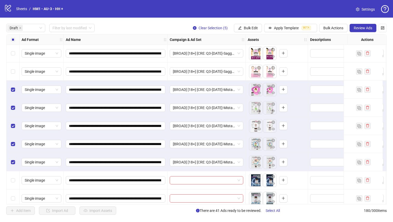
click at [15, 40] on div "Select all rows" at bounding box center [12, 40] width 13 height 10
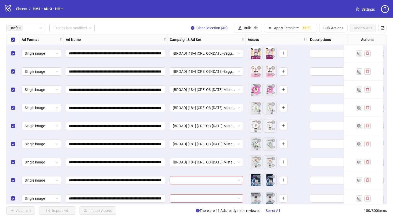
click at [15, 40] on div "Select all rows" at bounding box center [12, 40] width 13 height 10
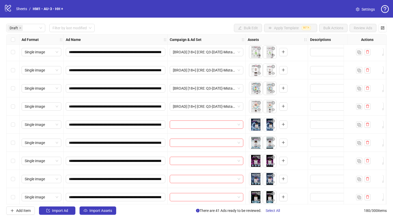
scroll to position [715, 0]
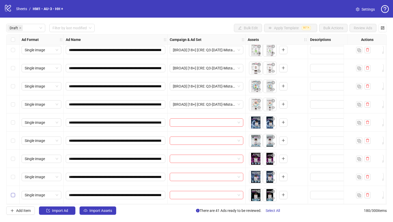
drag, startPoint x: 24, startPoint y: 190, endPoint x: 11, endPoint y: 191, distance: 12.5
click at [23, 191] on div "Single image" at bounding box center [42, 195] width 40 height 8
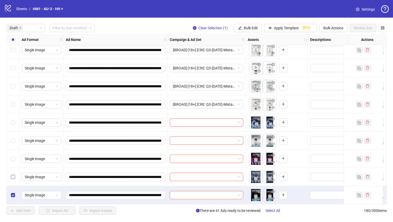
click at [12, 178] on label "Select row 47" at bounding box center [13, 177] width 4 height 6
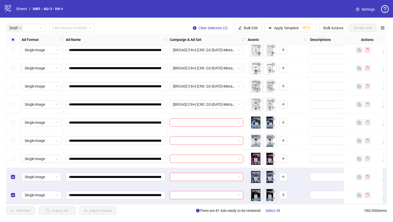
drag, startPoint x: 12, startPoint y: 160, endPoint x: 11, endPoint y: 143, distance: 16.6
click at [12, 160] on label "Select row 46" at bounding box center [13, 159] width 4 height 6
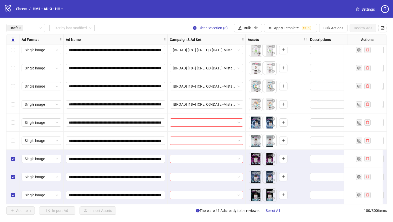
click at [10, 139] on div "Select row 45" at bounding box center [12, 141] width 13 height 18
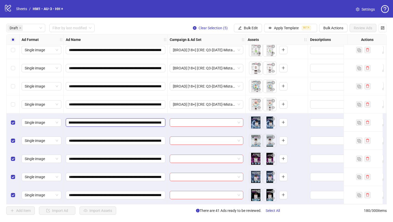
scroll to position [0, 89]
drag, startPoint x: 134, startPoint y: 122, endPoint x: 125, endPoint y: 120, distance: 9.3
click at [125, 120] on input "**********" at bounding box center [115, 123] width 92 height 6
click at [253, 27] on span "Bulk Edit" at bounding box center [251, 28] width 14 height 4
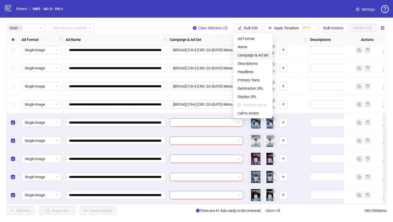
click at [260, 53] on span "Campaign & Ad Set" at bounding box center [252, 55] width 31 height 6
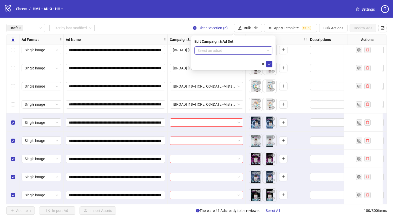
click at [243, 51] on input "search" at bounding box center [230, 51] width 67 height 8
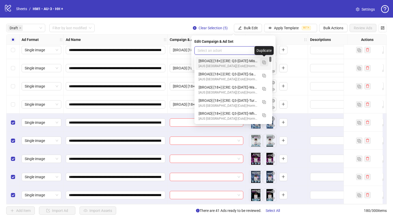
click at [263, 62] on img "button" at bounding box center [264, 63] width 4 height 4
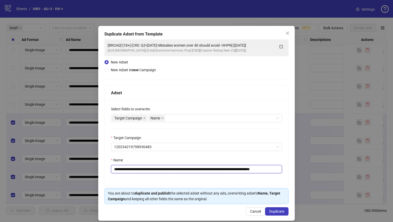
drag, startPoint x: 247, startPoint y: 170, endPoint x: 146, endPoint y: 171, distance: 101.8
click at [146, 171] on input "**********" at bounding box center [196, 169] width 171 height 8
paste input "text"
type input "**********"
click at [278, 213] on span "Duplicate" at bounding box center [276, 212] width 15 height 4
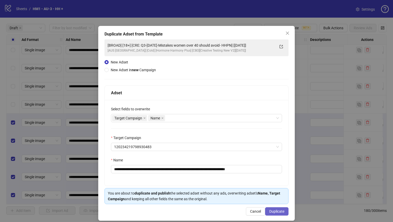
click at [277, 213] on span "Duplicate" at bounding box center [276, 212] width 15 height 4
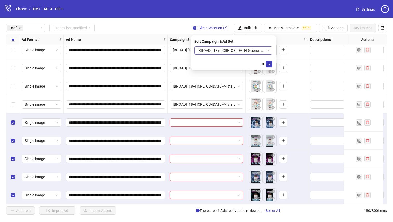
click at [239, 52] on span "[BROAD] [18+] [CRE: Q3-[DATE]-Science Backed Support- HHPN-] [[DATE]]" at bounding box center [233, 51] width 72 height 8
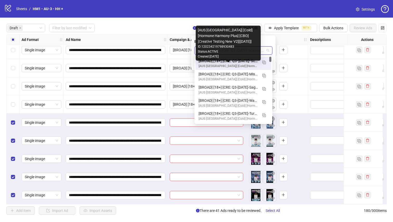
click at [238, 60] on div "[AUS [GEOGRAPHIC_DATA]] [Cold] [Hormone Harmony Plus] [CBO][Creative Testing Ne…" at bounding box center [227, 43] width 65 height 35
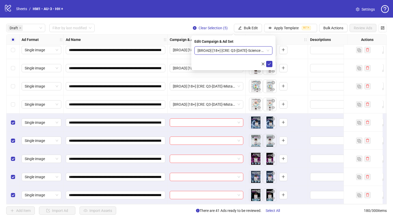
click at [259, 50] on span "[BROAD] [18+] [CRE: Q3-[DATE]-Science Backed Support- HHPN-] [[DATE]]" at bounding box center [233, 51] width 72 height 8
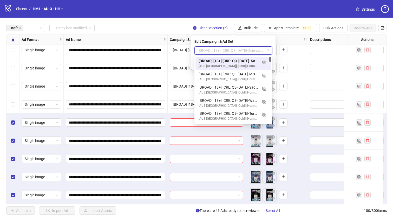
click at [251, 62] on div "[BROAD] [18+] [CRE: Q3-[DATE]-Science Backed Support- HHPN-] [[DATE]]" at bounding box center [227, 61] width 59 height 6
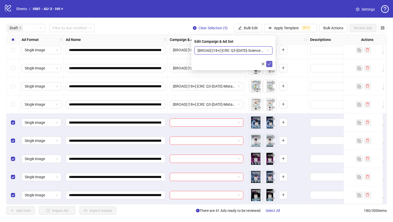
click at [270, 61] on button "submit" at bounding box center [269, 64] width 6 height 6
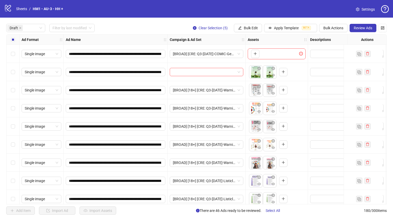
click at [14, 37] on label "Select all rows" at bounding box center [13, 40] width 4 height 6
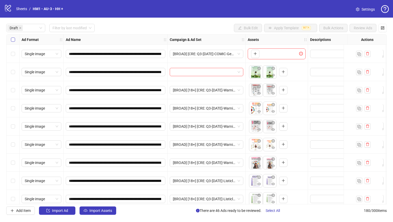
click at [14, 37] on label "Select all rows" at bounding box center [13, 40] width 4 height 6
click at [205, 71] on input "search" at bounding box center [204, 72] width 63 height 8
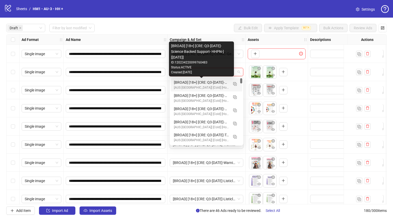
click at [208, 81] on div "[BROAD] [18+] [CRE: Q3-[DATE]-Science Backed Support- HHPN-] [[DATE]]" at bounding box center [201, 83] width 55 height 6
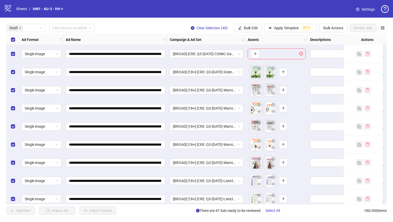
drag, startPoint x: 13, startPoint y: 60, endPoint x: 25, endPoint y: 65, distance: 12.7
click at [13, 60] on div "Select row 1" at bounding box center [12, 54] width 13 height 18
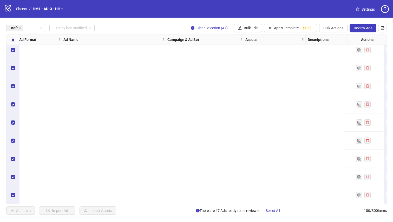
scroll to position [715, 473]
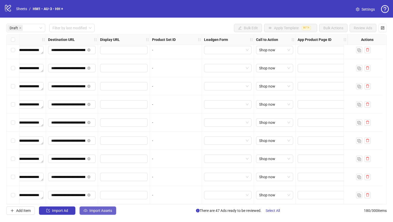
click at [97, 214] on button "Import Assets" at bounding box center [97, 211] width 37 height 8
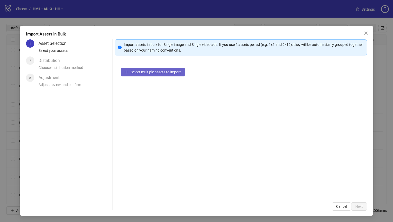
click at [142, 74] on span "Select multiple assets to import" at bounding box center [156, 72] width 50 height 4
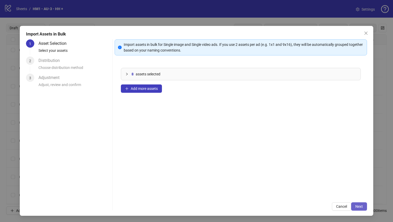
click at [362, 212] on div "Import Assets in Bulk 1 Asset Selection Select your assets 2 Distribution Choos…" at bounding box center [196, 121] width 353 height 190
click at [359, 208] on button "Next" at bounding box center [359, 207] width 16 height 8
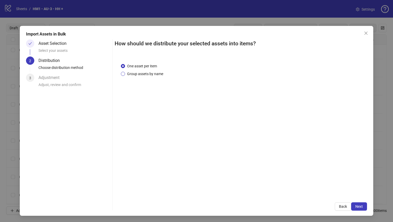
click at [150, 76] on span "Group assets by name" at bounding box center [145, 74] width 40 height 6
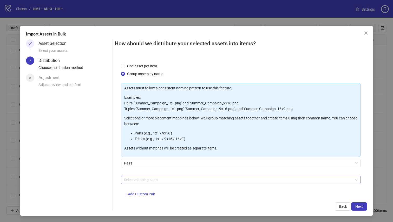
click at [156, 181] on div at bounding box center [238, 180] width 232 height 7
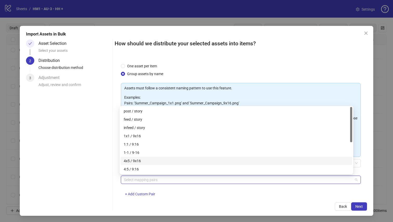
click at [161, 162] on div "4x5 / 9x16" at bounding box center [236, 161] width 225 height 6
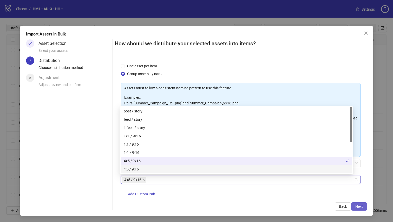
click at [356, 206] on span "Next" at bounding box center [359, 207] width 8 height 4
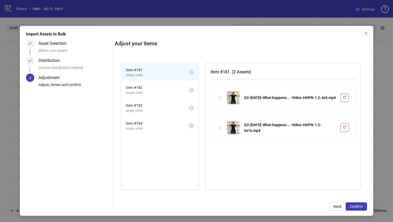
click at [356, 206] on span "Confirm" at bounding box center [355, 207] width 13 height 4
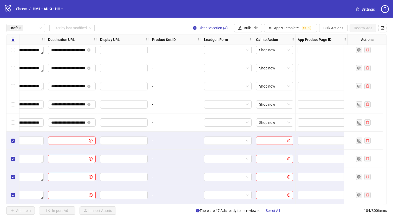
scroll to position [787, 0]
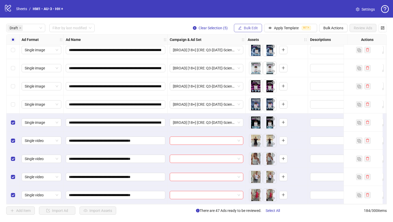
click at [250, 27] on span "Bulk Edit" at bounding box center [251, 28] width 14 height 4
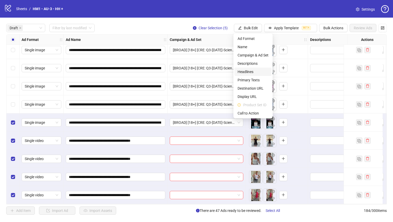
click at [258, 72] on span "Headlines" at bounding box center [252, 72] width 31 height 6
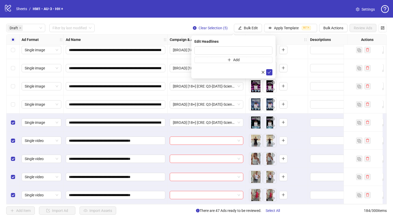
click at [146, 203] on div "**********" at bounding box center [116, 195] width 104 height 18
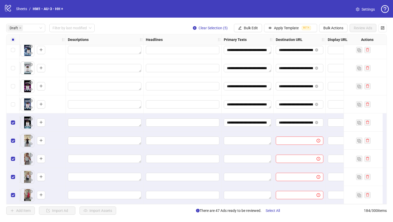
scroll to position [787, 260]
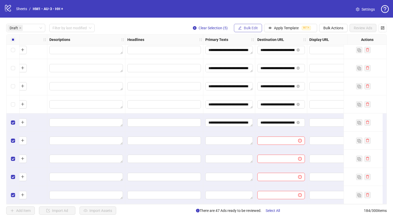
click at [244, 28] on span "Bulk Edit" at bounding box center [251, 28] width 14 height 4
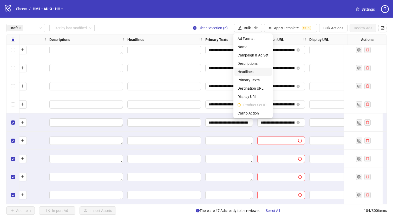
click at [252, 72] on span "Headlines" at bounding box center [252, 72] width 31 height 6
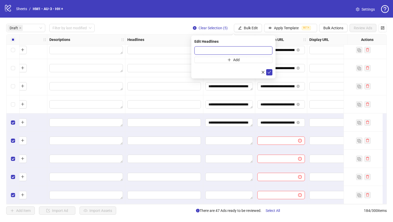
click at [244, 50] on input "text" at bounding box center [233, 50] width 78 height 8
paste input "**********"
type input "**********"
click at [267, 72] on icon "check" at bounding box center [268, 72] width 3 height 3
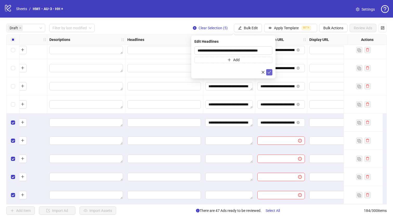
scroll to position [0, 0]
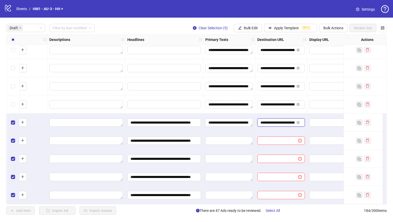
click at [281, 122] on input "**********" at bounding box center [277, 123] width 34 height 6
click at [248, 32] on button "Bulk Edit" at bounding box center [248, 28] width 28 height 8
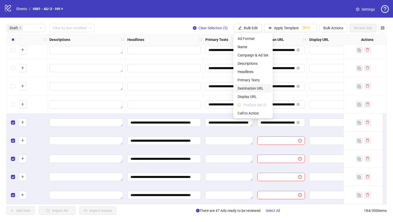
click at [256, 86] on span "Destination URL" at bounding box center [252, 89] width 31 height 6
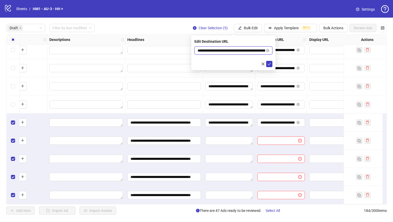
click at [249, 53] on input "**********" at bounding box center [231, 51] width 68 height 6
click at [267, 63] on icon "check" at bounding box center [269, 64] width 4 height 4
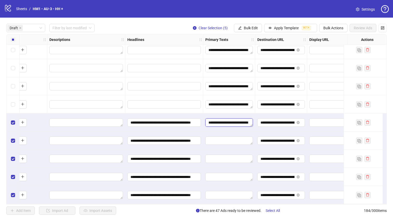
click at [228, 121] on textarea "Edit values" at bounding box center [229, 123] width 48 height 8
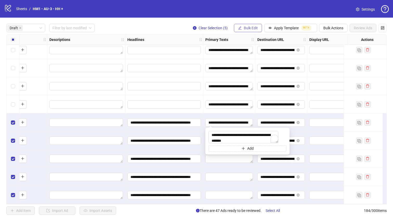
click at [252, 28] on span "Bulk Edit" at bounding box center [251, 28] width 14 height 4
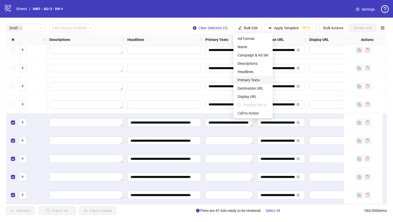
click at [255, 82] on span "Primary Texts" at bounding box center [252, 80] width 31 height 6
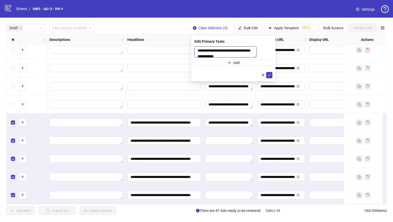
click at [245, 53] on textarea at bounding box center [225, 51] width 62 height 11
click at [267, 77] on icon "check" at bounding box center [269, 78] width 4 height 4
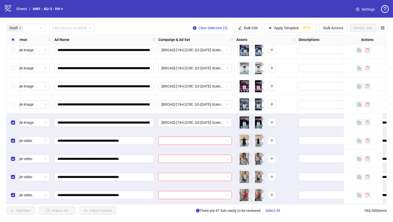
scroll to position [787, 0]
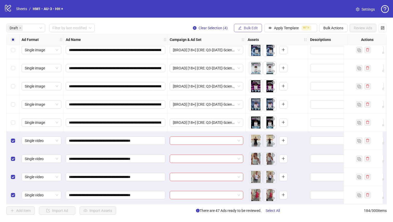
click at [253, 29] on span "Bulk Edit" at bounding box center [251, 28] width 14 height 4
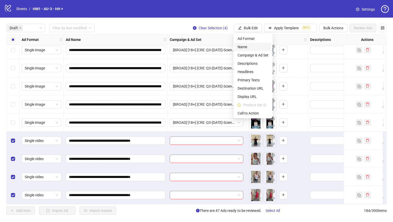
click at [251, 47] on span "Name" at bounding box center [252, 47] width 31 height 6
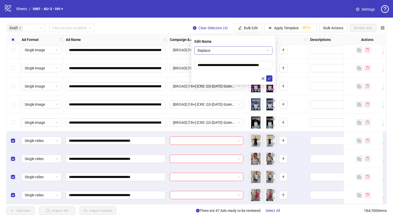
click at [236, 51] on span "Replace" at bounding box center [233, 51] width 72 height 8
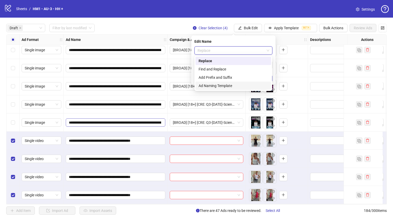
click at [113, 119] on span "**********" at bounding box center [115, 123] width 99 height 8
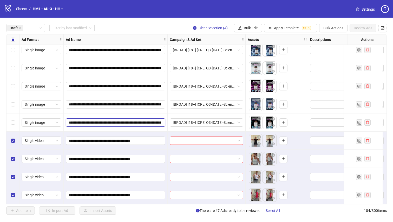
scroll to position [0, 199]
click at [140, 106] on span "**********" at bounding box center [115, 104] width 99 height 8
drag, startPoint x: 136, startPoint y: 119, endPoint x: 55, endPoint y: 111, distance: 81.5
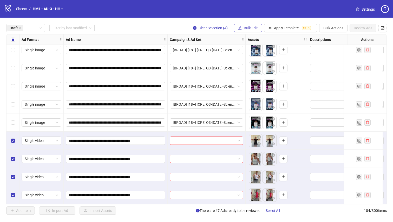
click at [242, 26] on button "Bulk Edit" at bounding box center [248, 28] width 28 height 8
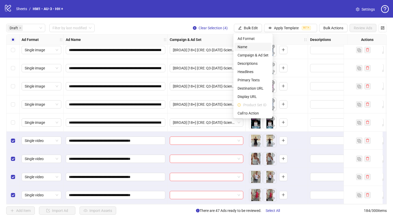
click at [244, 47] on span "Name" at bounding box center [252, 47] width 31 height 6
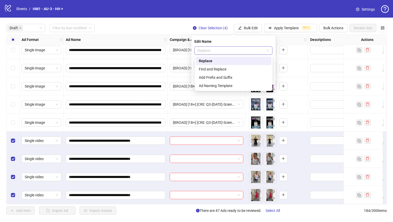
click at [224, 53] on span "Replace" at bounding box center [233, 51] width 72 height 8
click at [220, 80] on div "Add Prefix and Suffix" at bounding box center [232, 78] width 69 height 6
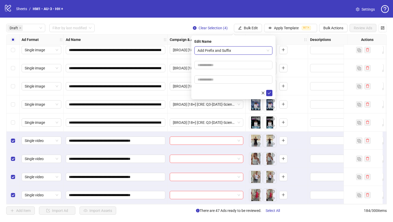
click at [216, 70] on form "Add Prefix and Suffix Add Prefix and Suffix" at bounding box center [233, 71] width 78 height 50
click at [217, 68] on input "text" at bounding box center [233, 65] width 78 height 8
paste input "**********"
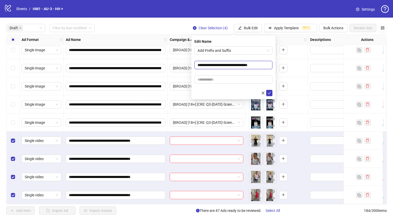
drag, startPoint x: 231, startPoint y: 65, endPoint x: 220, endPoint y: 64, distance: 11.4
click at [220, 64] on input "**********" at bounding box center [233, 65] width 78 height 8
type input "**********"
click at [109, 120] on input "**********" at bounding box center [115, 123] width 92 height 6
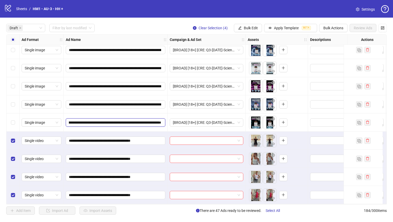
scroll to position [0, 140]
drag, startPoint x: 108, startPoint y: 119, endPoint x: 81, endPoint y: 119, distance: 27.3
click at [81, 120] on input "**********" at bounding box center [115, 123] width 92 height 6
click at [82, 120] on input "**********" at bounding box center [115, 123] width 92 height 6
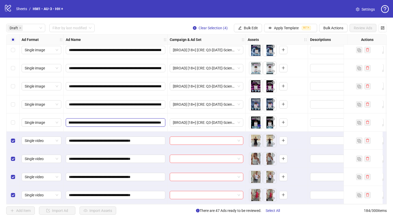
drag, startPoint x: 80, startPoint y: 121, endPoint x: 258, endPoint y: 126, distance: 177.7
click at [239, 30] on span "button" at bounding box center [240, 28] width 4 height 4
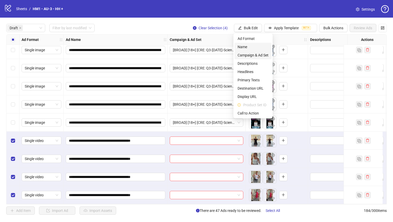
click at [240, 47] on span "Name" at bounding box center [252, 47] width 31 height 6
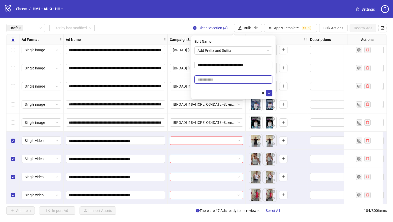
click at [244, 80] on input "text" at bounding box center [233, 80] width 78 height 8
paste input "**********"
type input "**********"
click at [267, 90] on button "submit" at bounding box center [269, 93] width 6 height 6
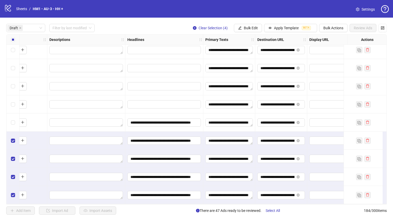
scroll to position [787, 0]
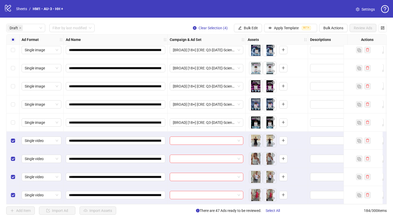
drag, startPoint x: 120, startPoint y: 205, endPoint x: 174, endPoint y: 203, distance: 53.8
click at [180, 206] on div "**********" at bounding box center [196, 120] width 393 height 204
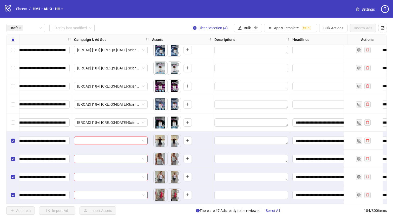
scroll to position [787, 195]
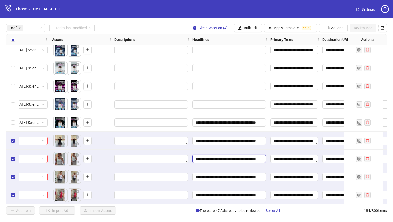
click at [237, 157] on input "**********" at bounding box center [228, 159] width 66 height 6
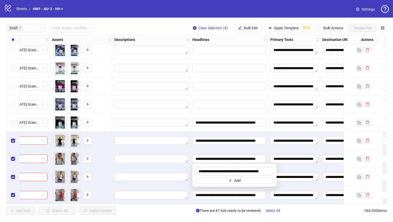
scroll to position [0, 11]
click at [9, 39] on div "Select all rows" at bounding box center [12, 40] width 13 height 10
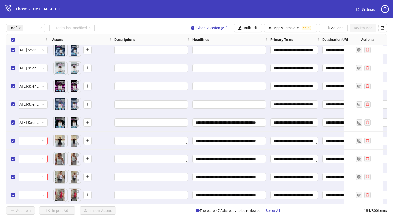
scroll to position [0, 0]
click at [253, 28] on span "Bulk Edit" at bounding box center [251, 28] width 14 height 4
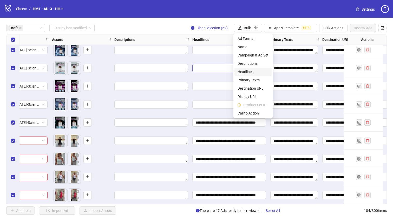
click at [260, 70] on span "Headlines" at bounding box center [252, 72] width 31 height 6
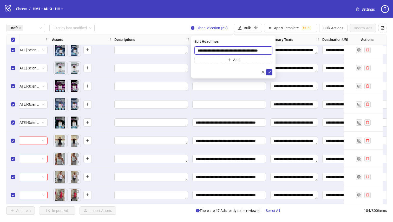
click at [244, 49] on input "**********" at bounding box center [233, 50] width 78 height 8
click at [269, 74] on icon "check" at bounding box center [269, 73] width 4 height 4
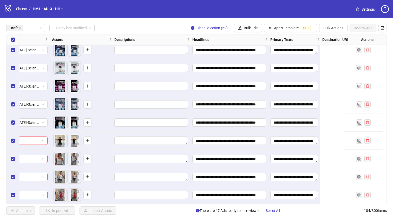
scroll to position [787, 0]
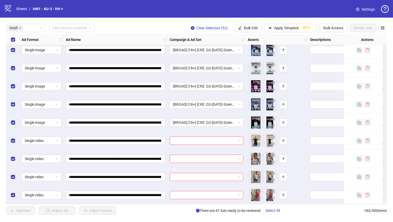
click at [13, 35] on div "Select all rows" at bounding box center [12, 40] width 13 height 10
click at [13, 36] on div "Select all rows" at bounding box center [12, 40] width 13 height 10
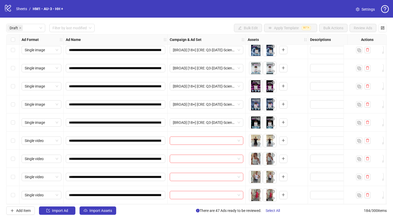
click at [15, 192] on div "Select row 52" at bounding box center [12, 195] width 13 height 18
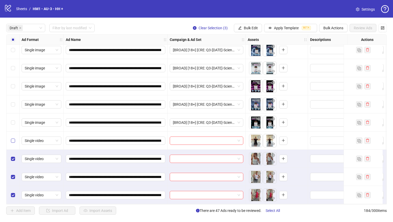
click at [14, 138] on label "Select row 49" at bounding box center [13, 141] width 4 height 6
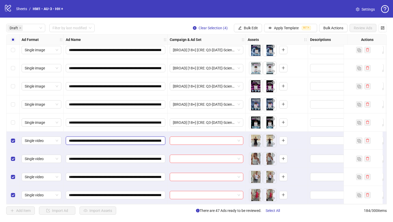
drag, startPoint x: 127, startPoint y: 139, endPoint x: 144, endPoint y: 139, distance: 16.1
click at [144, 139] on input "**********" at bounding box center [115, 141] width 92 height 6
click at [142, 139] on input "**********" at bounding box center [115, 141] width 92 height 6
drag, startPoint x: 129, startPoint y: 140, endPoint x: 91, endPoint y: 137, distance: 37.5
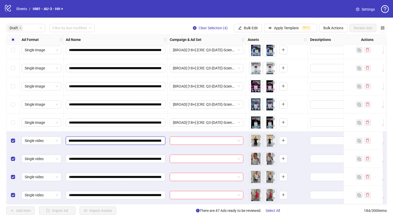
click at [91, 138] on input "**********" at bounding box center [115, 141] width 92 height 6
click at [244, 27] on span "Bulk Edit" at bounding box center [251, 28] width 14 height 4
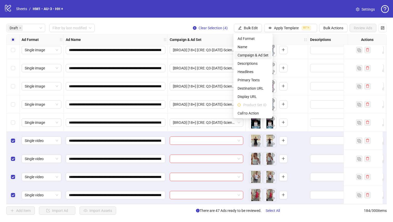
click at [260, 53] on span "Campaign & Ad Set" at bounding box center [252, 55] width 31 height 6
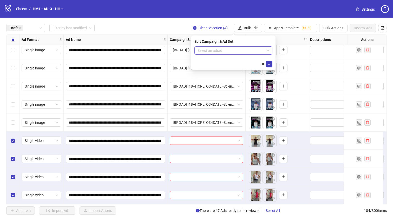
click at [231, 48] on input "search" at bounding box center [230, 51] width 67 height 8
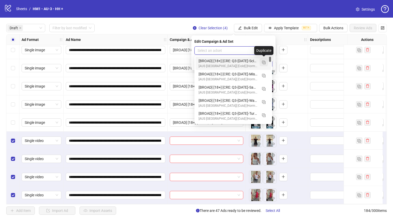
click at [261, 62] on button "button" at bounding box center [263, 62] width 8 height 8
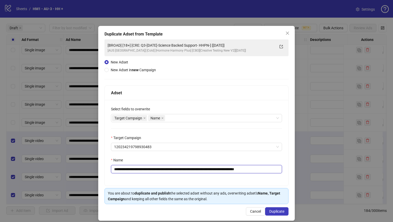
drag, startPoint x: 226, startPoint y: 168, endPoint x: 147, endPoint y: 171, distance: 79.5
click at [147, 171] on input "**********" at bounding box center [196, 169] width 171 height 8
paste input "text"
type input "**********"
click at [271, 208] on button "Duplicate" at bounding box center [276, 212] width 23 height 8
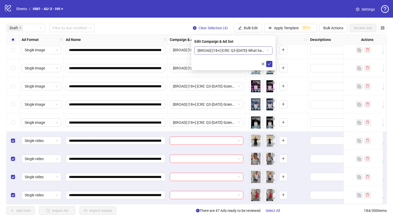
click at [251, 49] on span "[BROAD] [18+] [CRE: Q3-08-AUG-2025-What happens... -Video-HHPN-] [01 September …" at bounding box center [233, 51] width 72 height 8
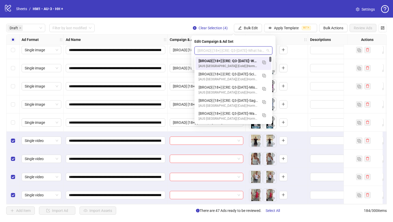
click at [241, 62] on div "[BROAD] [18+] [CRE: Q3-08-AUG-2025-What happens... -Video-HHPN-] [01 September …" at bounding box center [227, 61] width 59 height 6
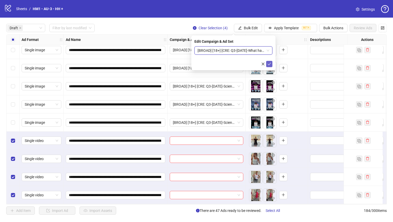
click at [269, 65] on icon "check" at bounding box center [269, 64] width 4 height 4
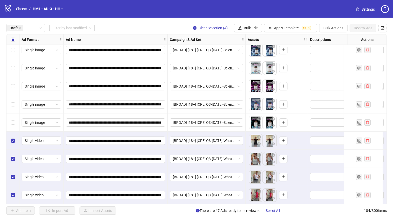
click at [153, 202] on div "**********" at bounding box center [116, 195] width 104 height 18
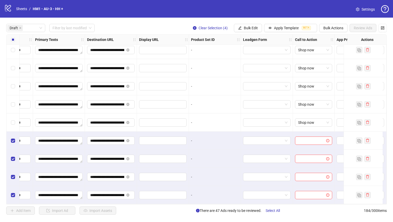
scroll to position [787, 473]
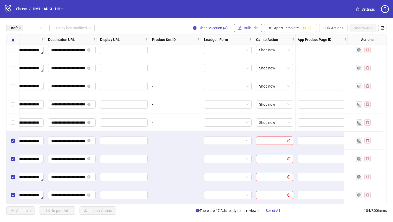
click at [251, 25] on button "Bulk Edit" at bounding box center [248, 28] width 28 height 8
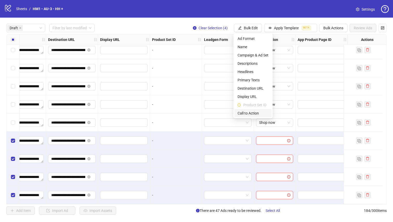
click at [244, 110] on li "Call to Action" at bounding box center [252, 113] width 37 height 8
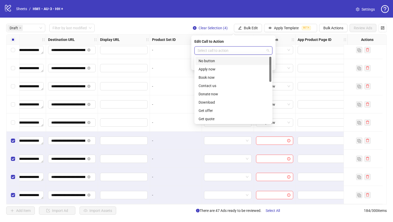
click at [243, 50] on input "search" at bounding box center [230, 51] width 67 height 8
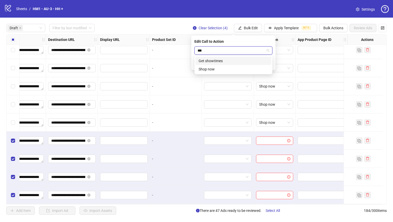
type input "****"
click at [246, 58] on div "Shop now" at bounding box center [233, 61] width 76 height 8
click at [269, 65] on icon "check" at bounding box center [269, 64] width 4 height 4
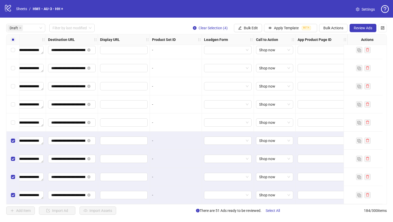
click at [14, 36] on div "Select all rows" at bounding box center [12, 40] width 13 height 10
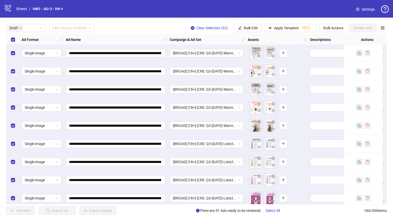
scroll to position [0, 0]
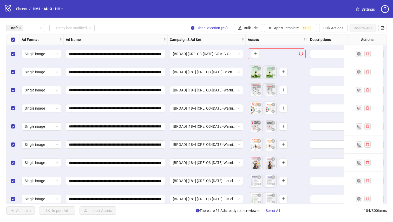
click at [10, 56] on div "Select row 1" at bounding box center [12, 54] width 13 height 18
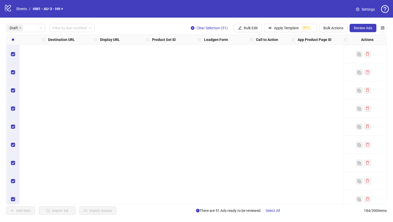
scroll to position [0, 473]
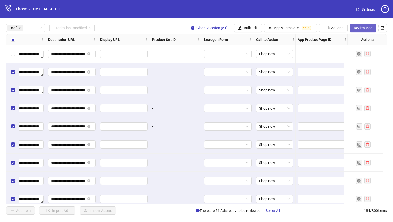
click at [349, 30] on button "Review Ads" at bounding box center [362, 28] width 27 height 8
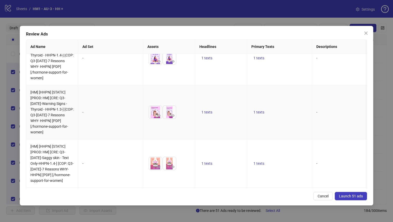
scroll to position [1591, 0]
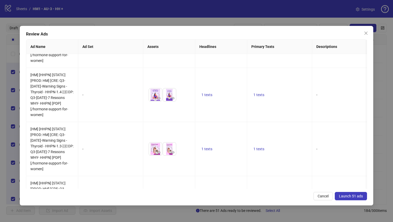
drag, startPoint x: 358, startPoint y: 197, endPoint x: 295, endPoint y: 21, distance: 187.4
click at [358, 197] on span "Launch 51 ads" at bounding box center [351, 196] width 24 height 4
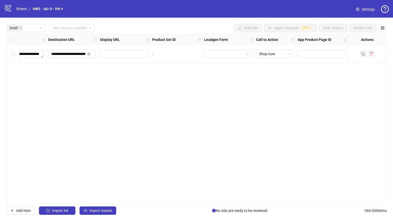
scroll to position [0, 469]
